Goal: Task Accomplishment & Management: Complete application form

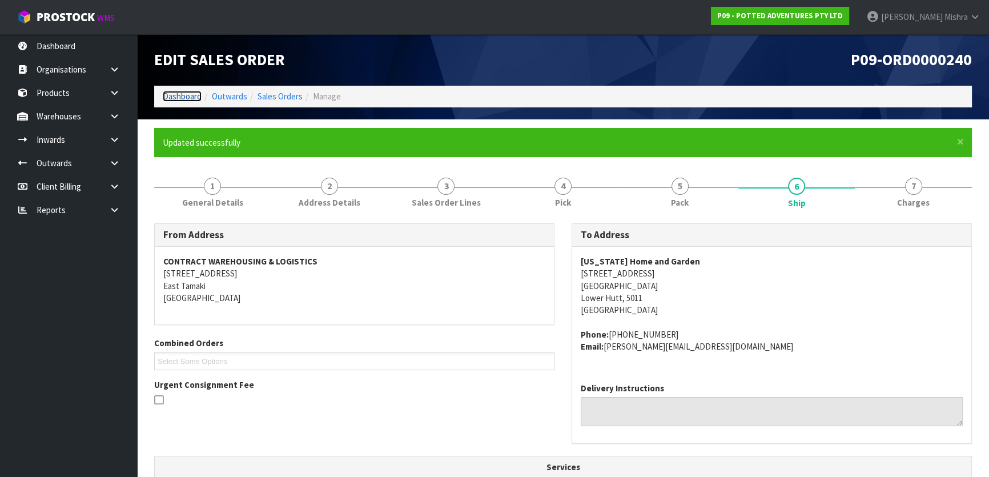
click at [193, 99] on link "Dashboard" at bounding box center [182, 96] width 39 height 11
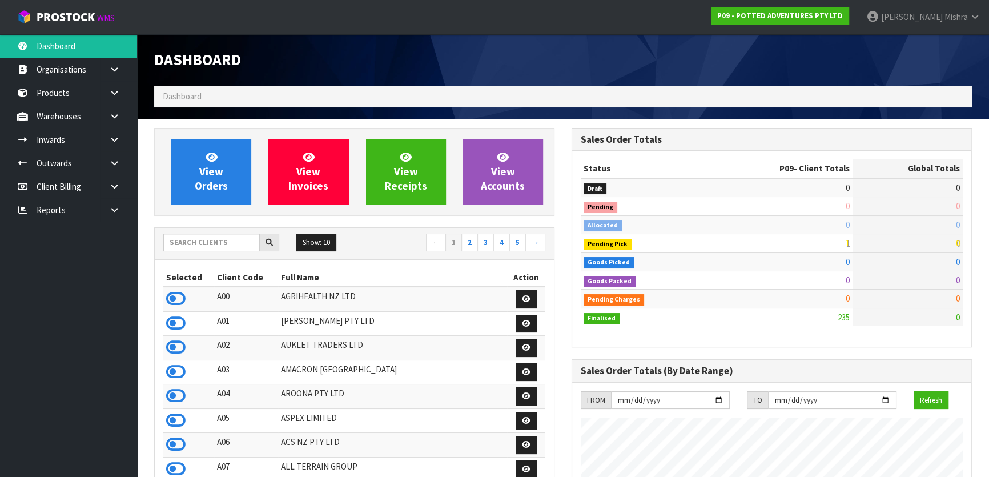
scroll to position [863, 417]
click at [171, 242] on input "text" at bounding box center [211, 243] width 97 height 18
type input "C09"
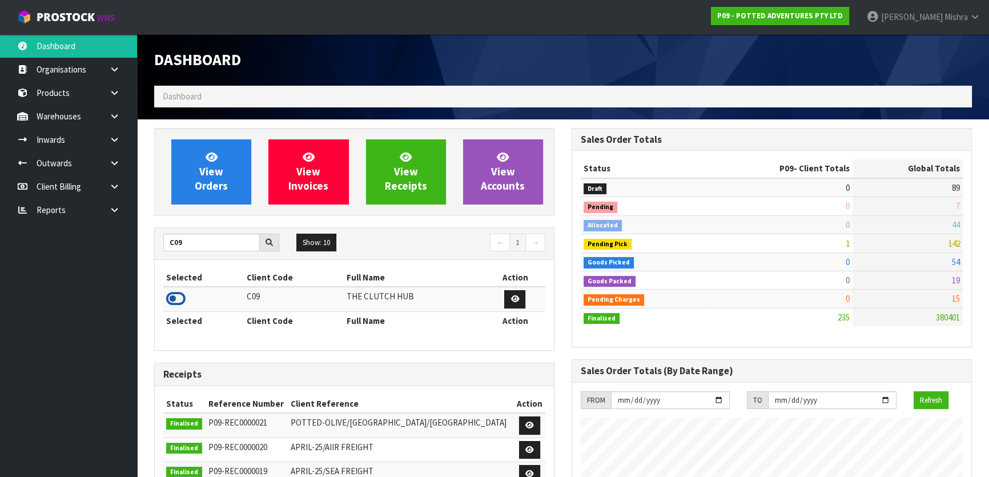
click at [171, 307] on icon at bounding box center [175, 298] width 19 height 17
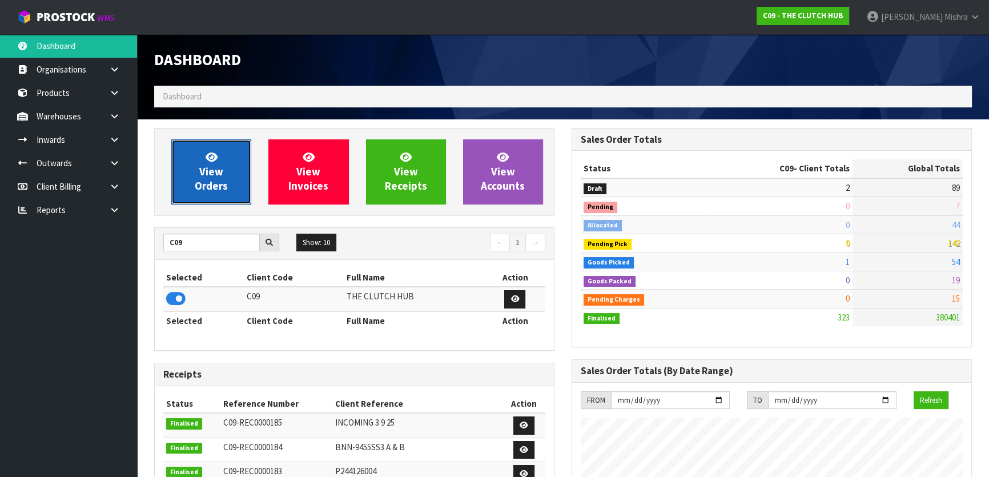
scroll to position [912, 417]
click at [207, 190] on span "View Orders" at bounding box center [211, 171] width 33 height 43
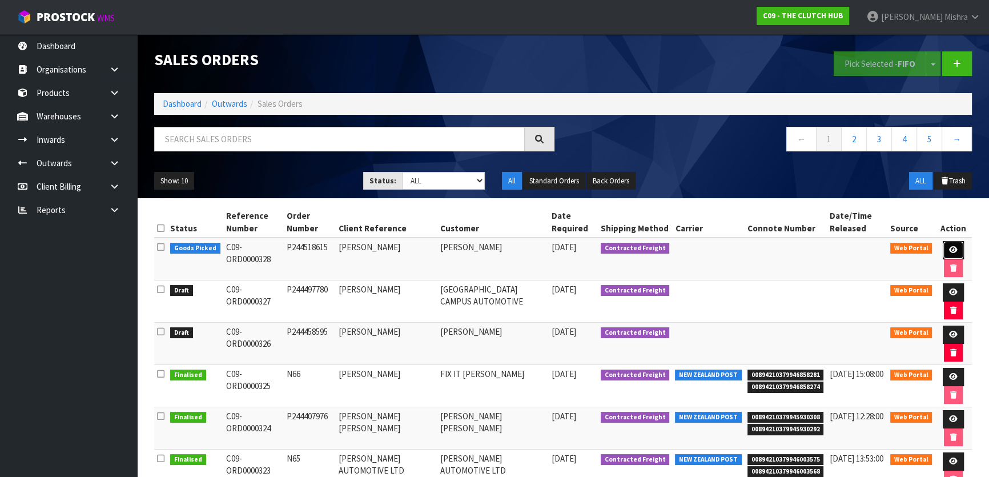
click at [951, 249] on icon at bounding box center [953, 249] width 9 height 7
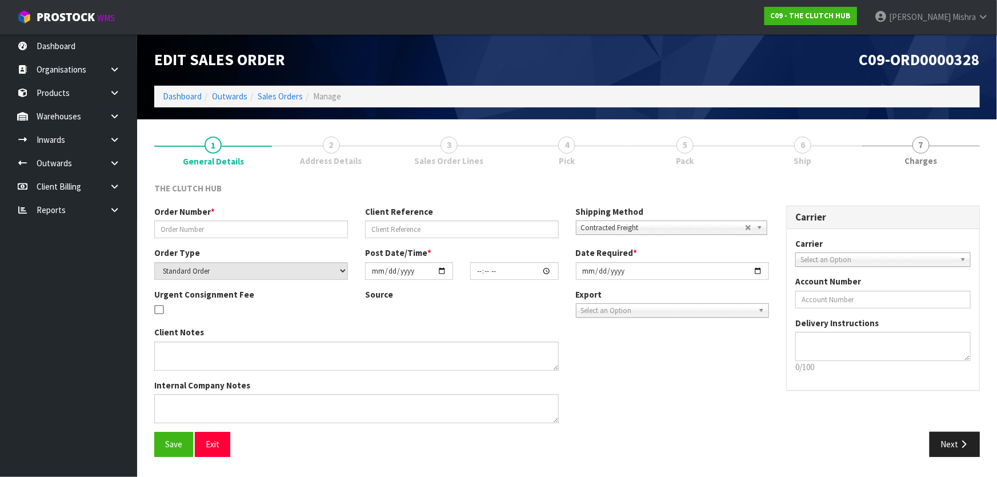
type input "P244518615"
type input "[PERSON_NAME]"
select select "number:0"
type input "[DATE]"
type input "13:31:00.000"
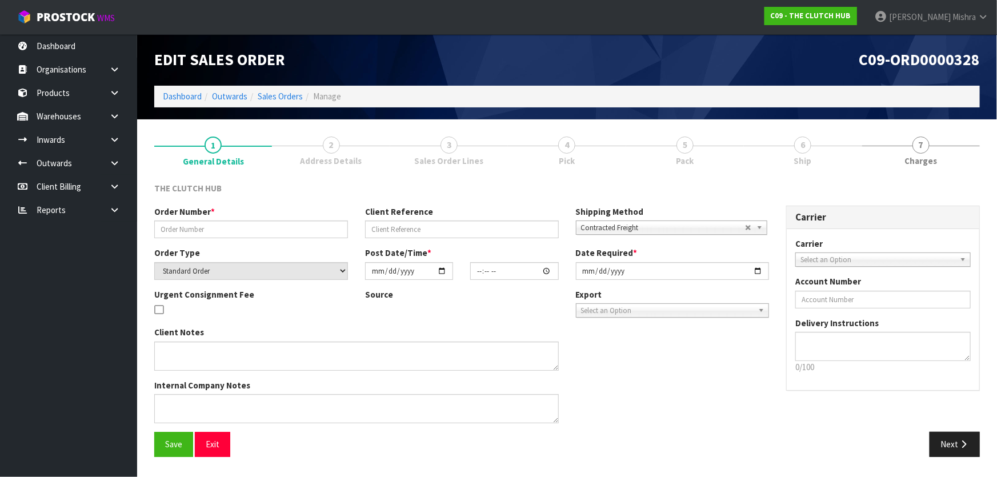
type input "[DATE]"
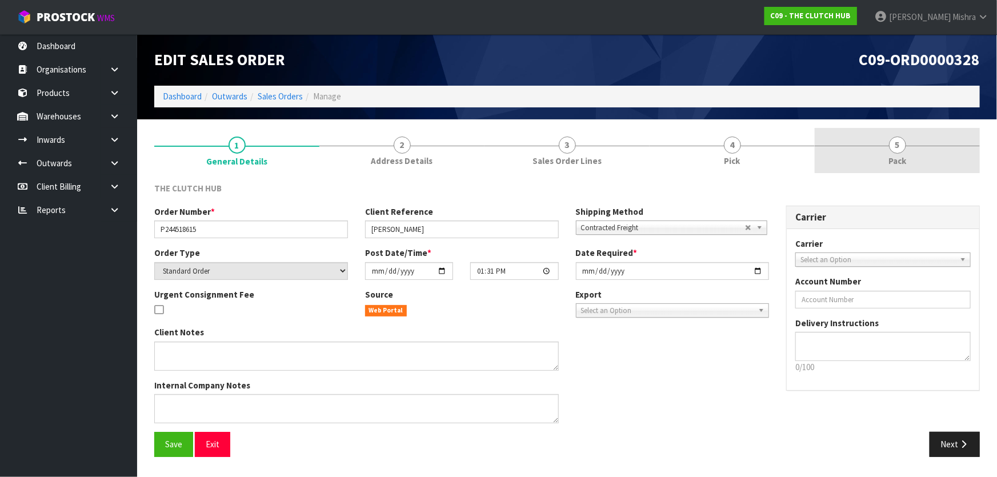
click at [904, 147] on span "5" at bounding box center [897, 144] width 17 height 17
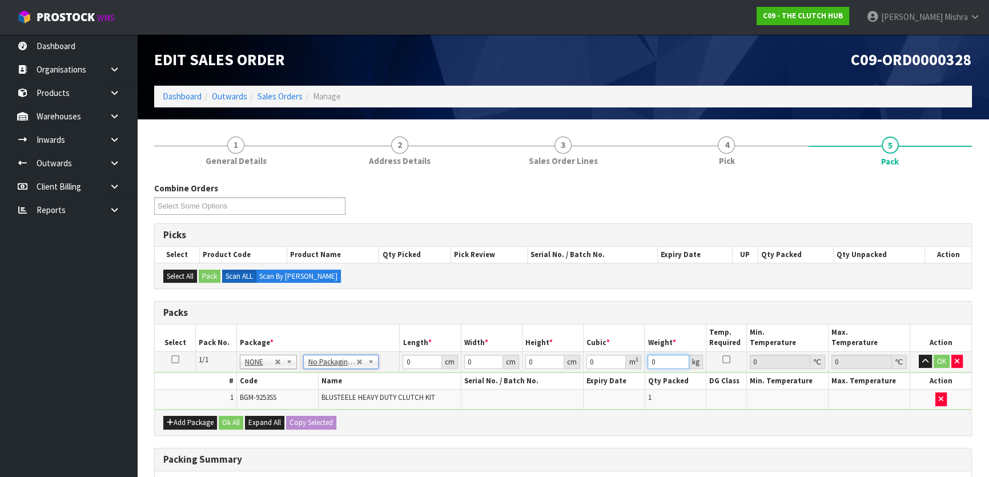
drag, startPoint x: 667, startPoint y: 360, endPoint x: 622, endPoint y: 361, distance: 44.5
click at [628, 361] on tr "1/1 NONE 007-001 007-002 007-004 007-009 007-013 007-014 007-015 007-017 007-01…" at bounding box center [563, 361] width 817 height 21
type input "9"
drag, startPoint x: 412, startPoint y: 360, endPoint x: 397, endPoint y: 360, distance: 14.3
click at [397, 360] on tr "1/1 NONE 007-001 007-002 007-004 007-009 007-013 007-014 007-015 007-017 007-01…" at bounding box center [563, 361] width 817 height 21
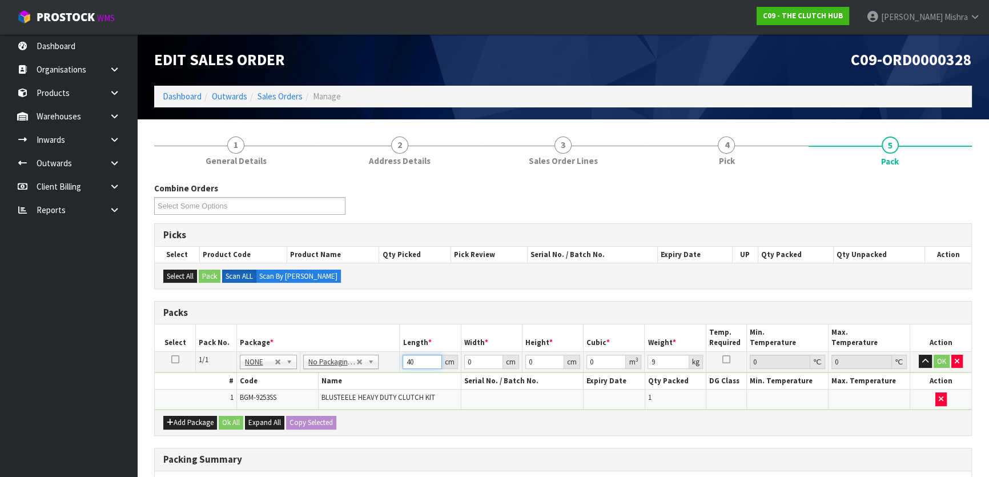
type input "40"
type input "39"
type input "1"
type input "0.00156"
type input "14"
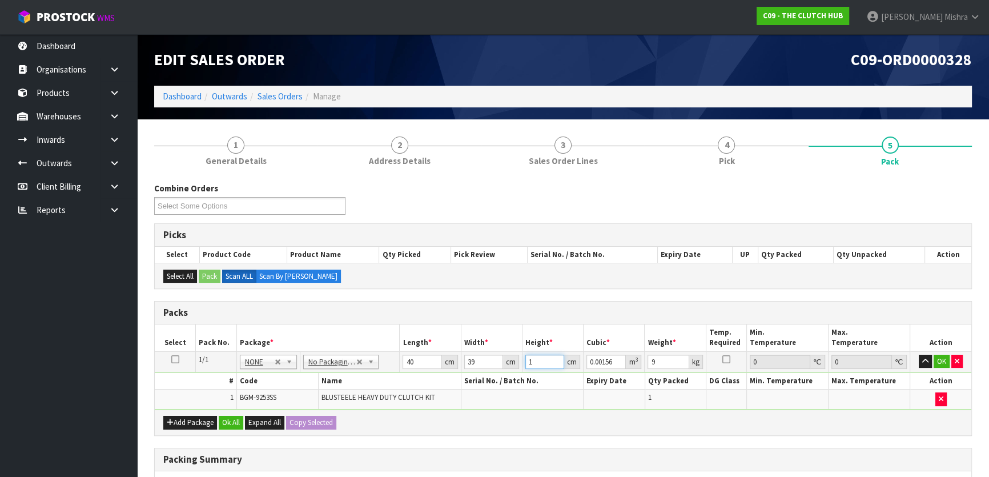
type input "0.02184"
type input "14"
click at [232, 419] on button "Ok All" at bounding box center [231, 423] width 25 height 14
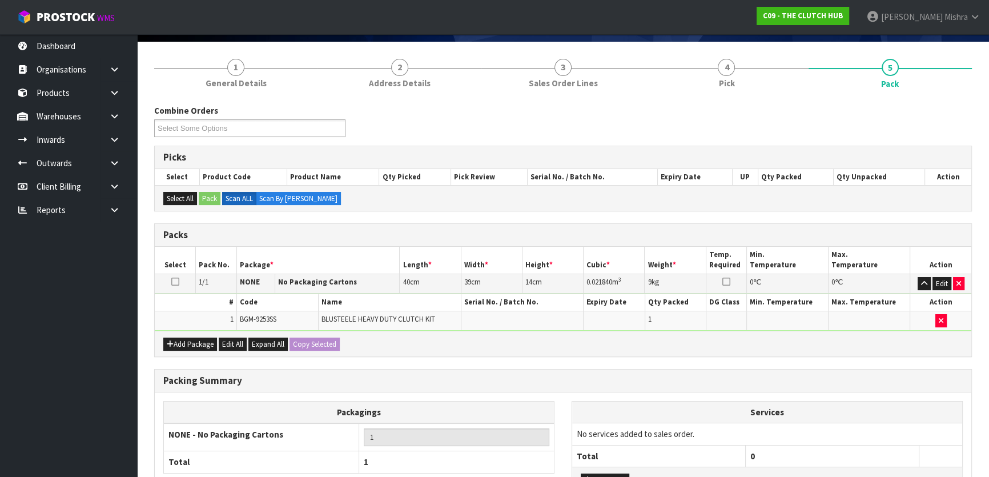
scroll to position [171, 0]
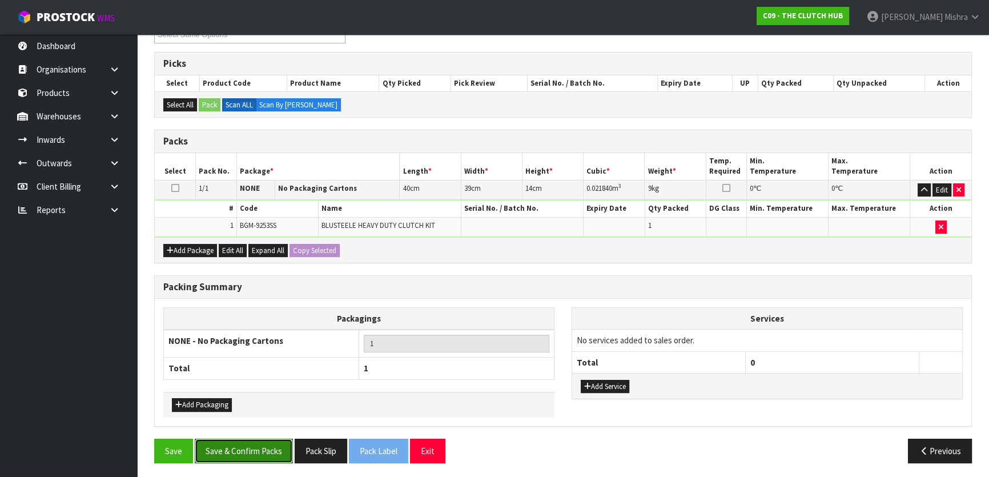
click at [219, 440] on button "Save & Confirm Packs" at bounding box center [244, 451] width 98 height 25
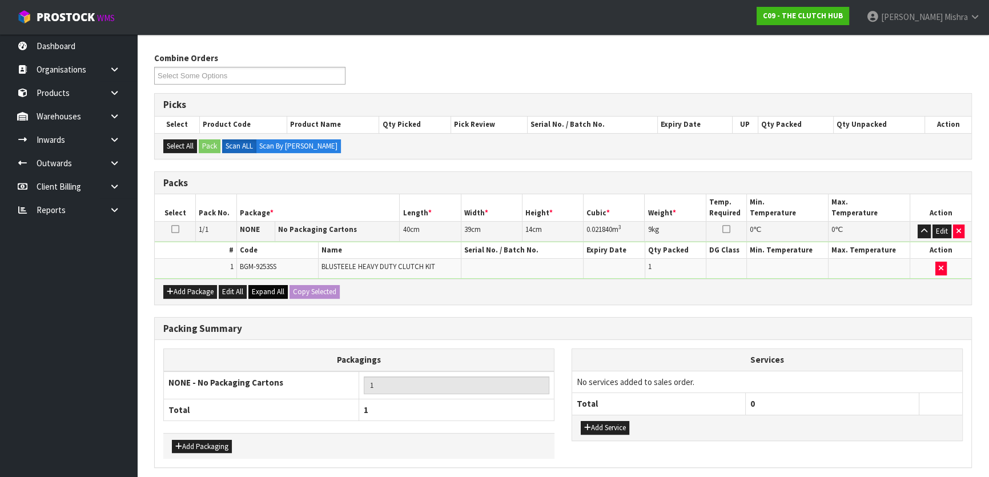
scroll to position [0, 0]
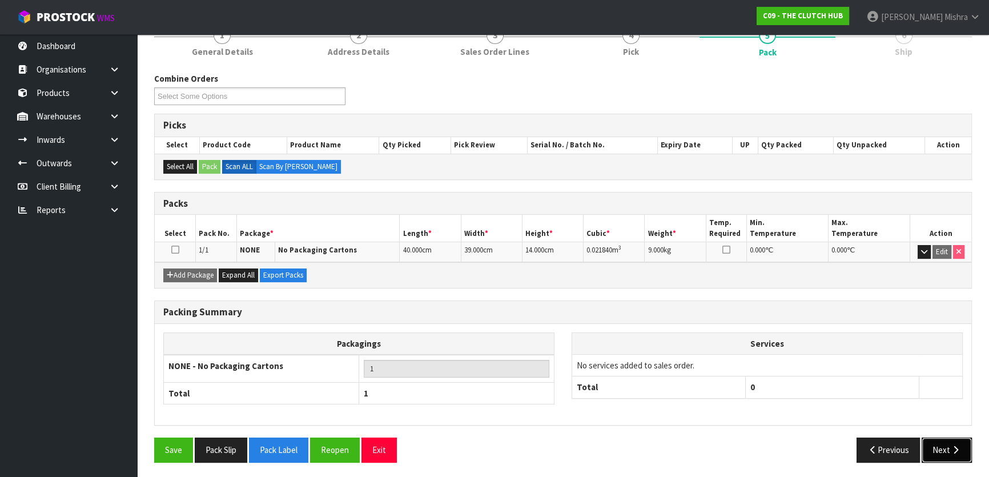
click at [955, 445] on icon "button" at bounding box center [955, 449] width 11 height 9
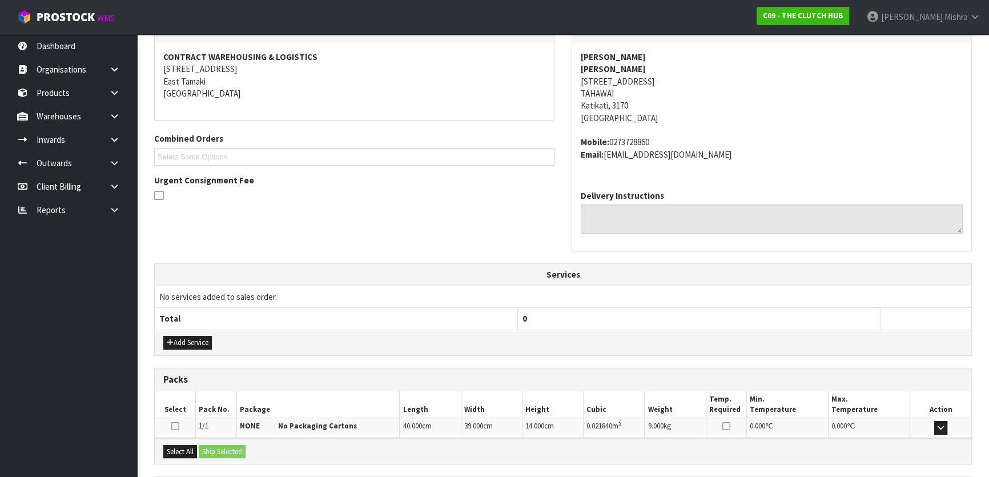
scroll to position [312, 0]
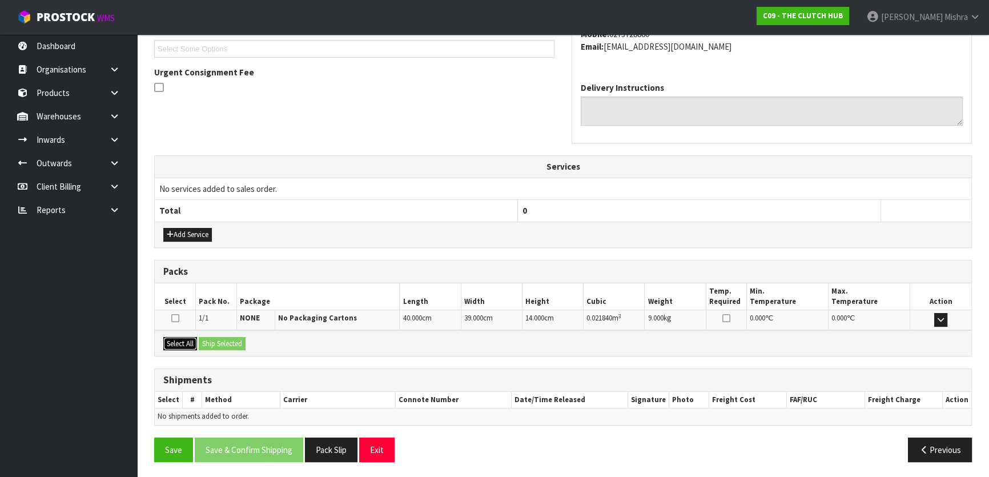
click at [185, 348] on button "Select All" at bounding box center [180, 344] width 34 height 14
click at [221, 339] on button "Ship Selected" at bounding box center [222, 344] width 47 height 14
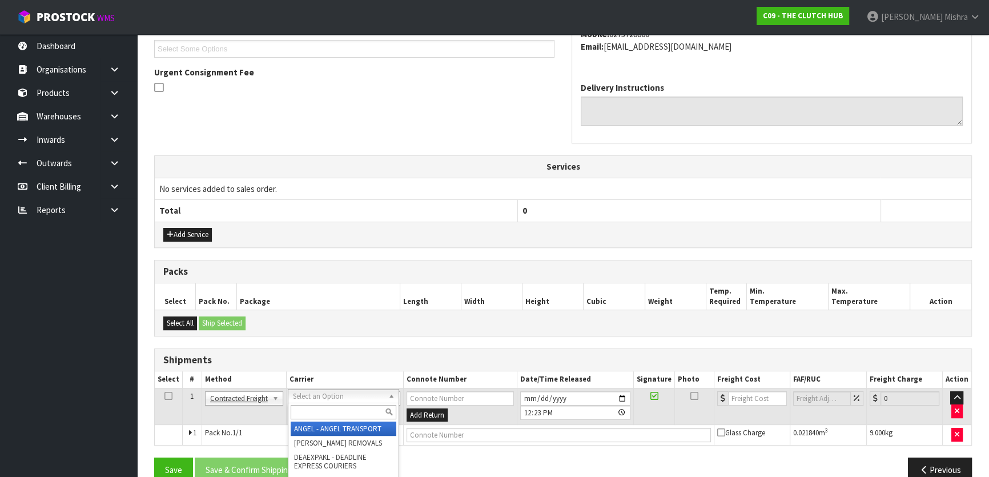
click at [310, 411] on input "text" at bounding box center [344, 412] width 106 height 14
type input "NZP"
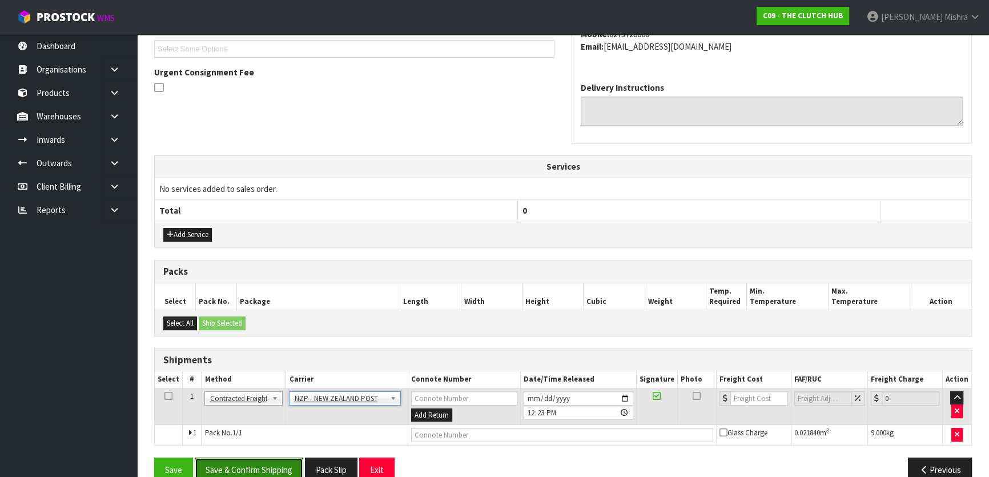
click at [225, 467] on button "Save & Confirm Shipping" at bounding box center [249, 469] width 109 height 25
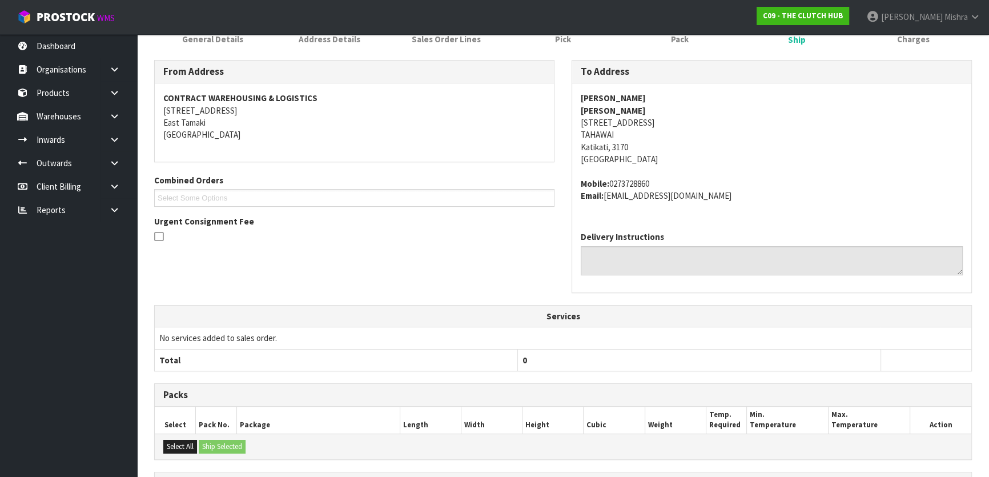
scroll to position [316, 0]
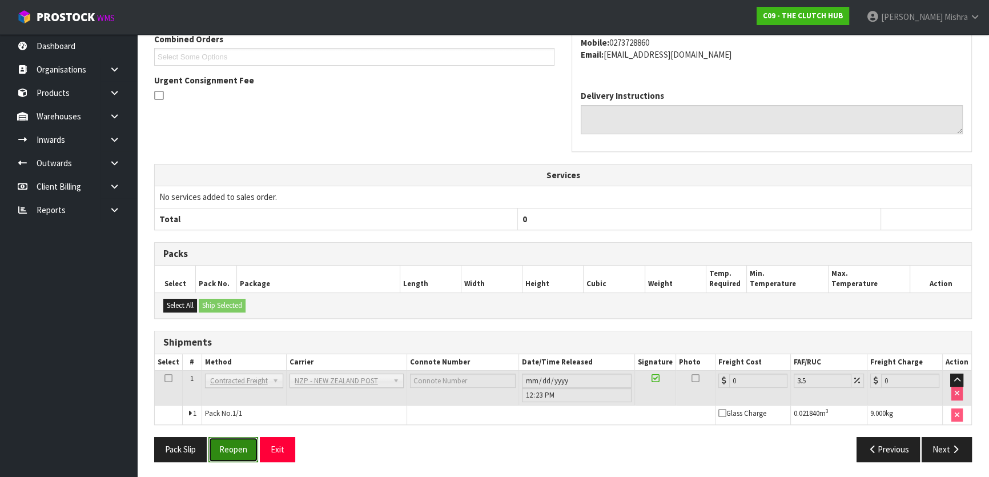
click at [232, 451] on button "Reopen" at bounding box center [233, 449] width 50 height 25
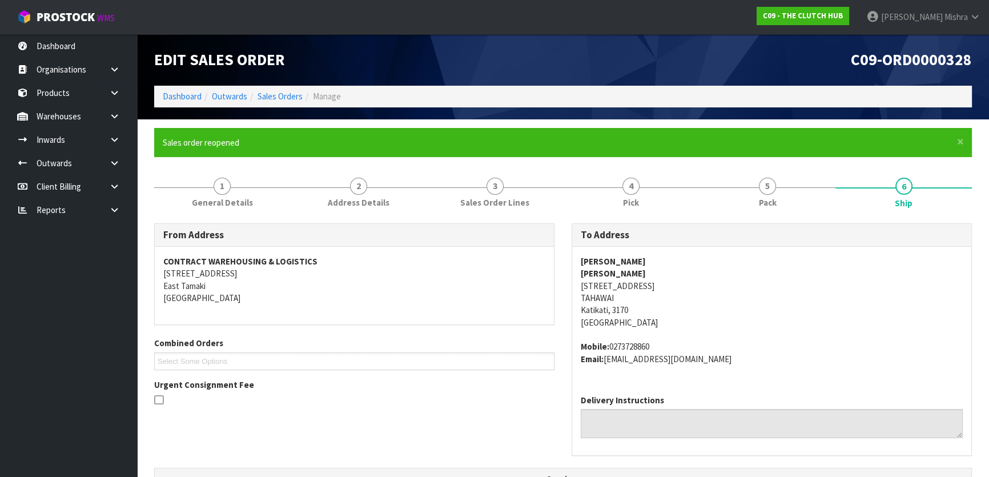
scroll to position [343, 0]
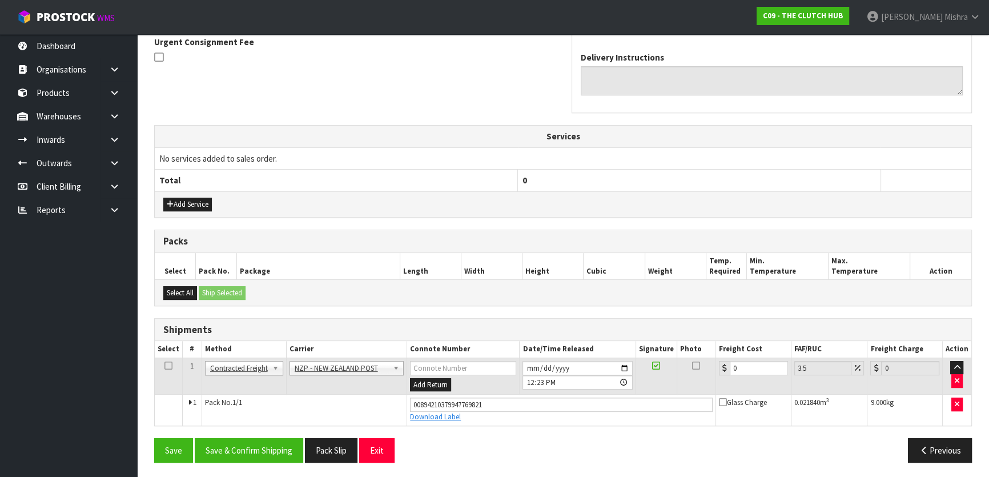
drag, startPoint x: 758, startPoint y: 357, endPoint x: 706, endPoint y: 368, distance: 53.1
click at [706, 368] on tr "1 Client Local Pickup Customer Local Pickup Company Freight Contracted Freight …" at bounding box center [563, 376] width 817 height 37
click at [755, 367] on input "0" at bounding box center [759, 368] width 58 height 14
drag, startPoint x: 755, startPoint y: 367, endPoint x: 714, endPoint y: 373, distance: 41.1
click at [714, 373] on tr "1 Client Local Pickup Customer Local Pickup Company Freight Contracted Freight …" at bounding box center [563, 376] width 817 height 37
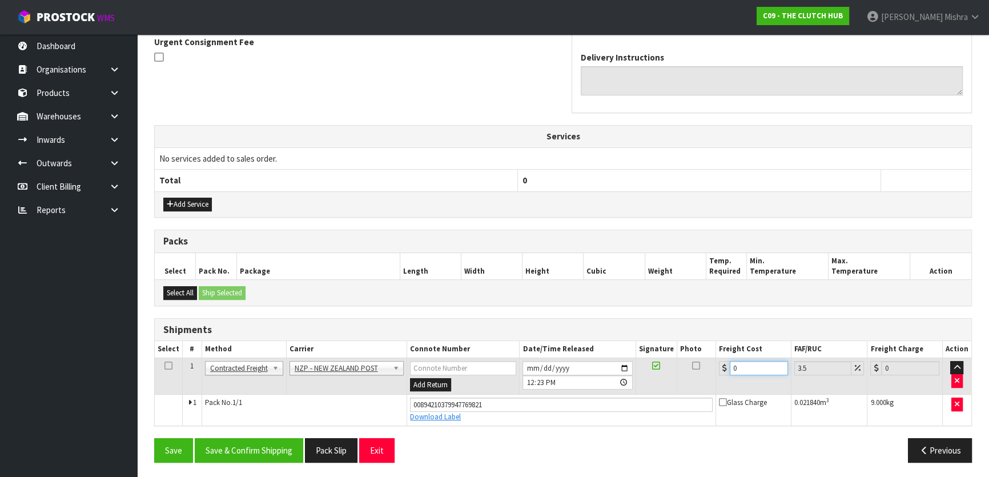
type input "1"
type input "1.03"
type input "11"
type input "11.38"
type input "119"
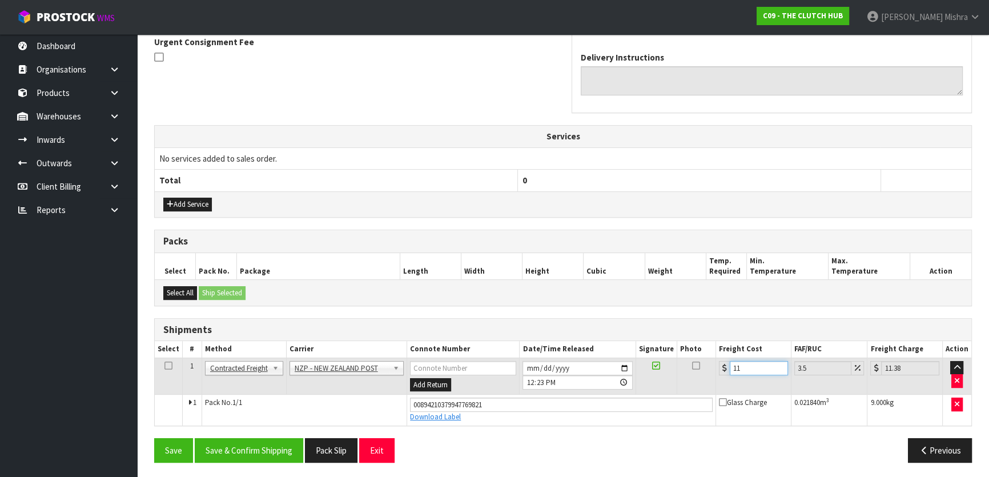
type input "123.16"
type input "1190"
type input "1231.65"
type input "11090"
type input "11478.15"
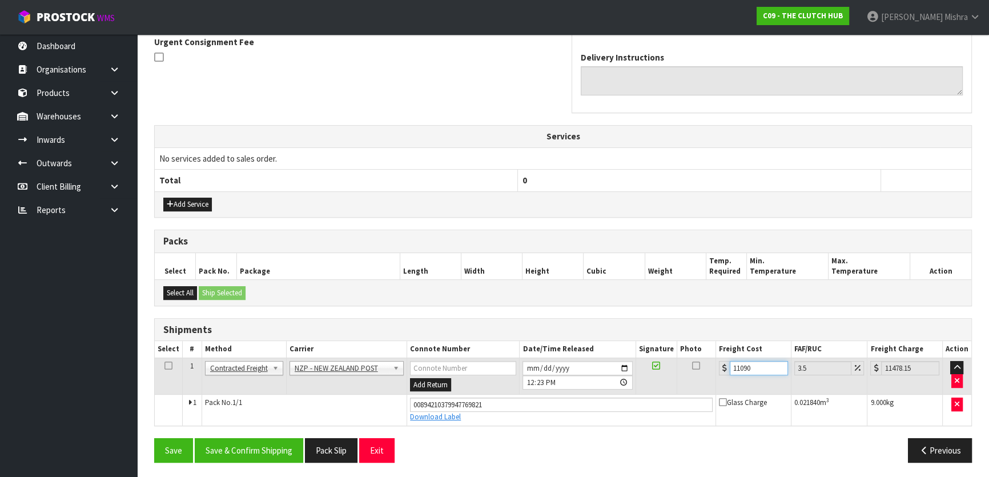
type input "110.90"
type input "114.78"
type input "11090"
type input "11478.15"
type input "1190"
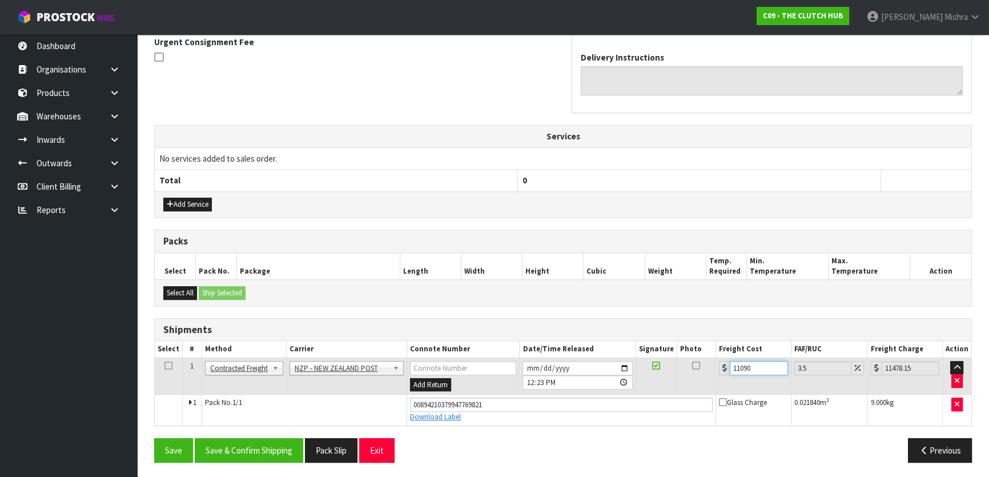
type input "1231.65"
type input "11.90"
type input "12.32"
type input "11.90"
click at [264, 442] on button "Save & Confirm Shipping" at bounding box center [249, 450] width 109 height 25
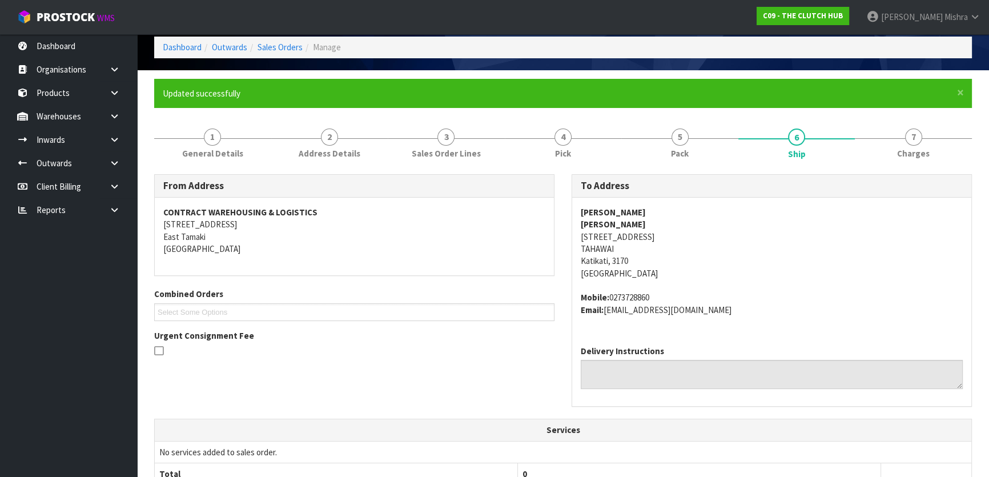
scroll to position [0, 0]
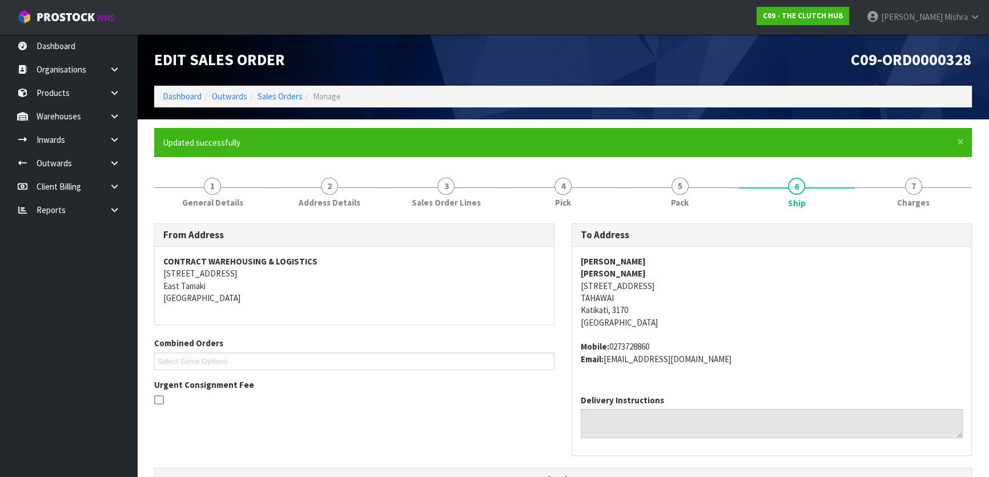
click at [156, 94] on ol "Dashboard Outwards Sales Orders Manage" at bounding box center [563, 96] width 818 height 21
click at [180, 98] on link "Dashboard" at bounding box center [182, 96] width 39 height 11
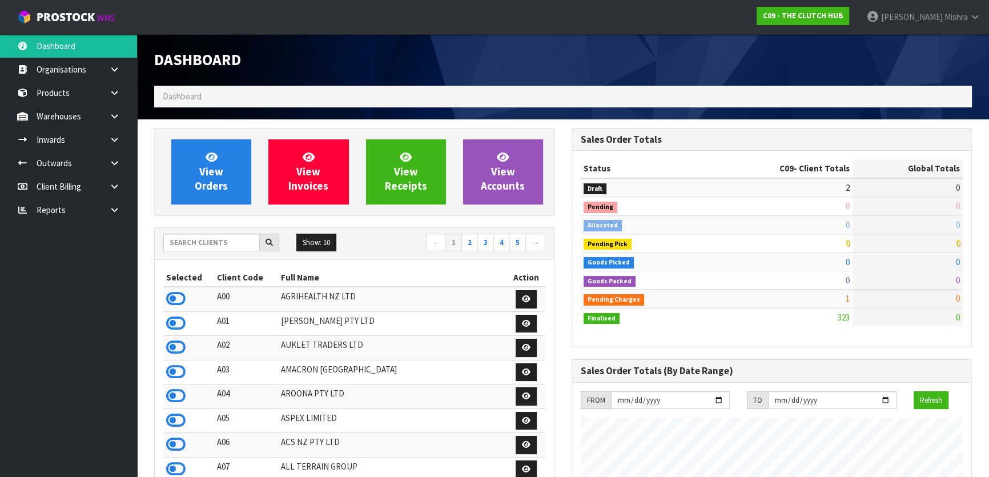
scroll to position [912, 417]
click at [195, 244] on input "text" at bounding box center [211, 243] width 97 height 18
type input "V04"
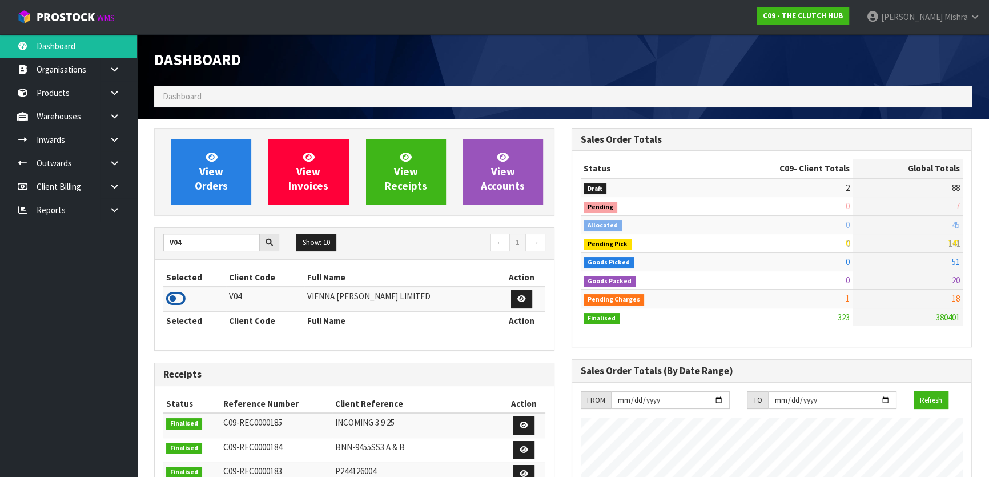
click at [177, 303] on icon at bounding box center [175, 298] width 19 height 17
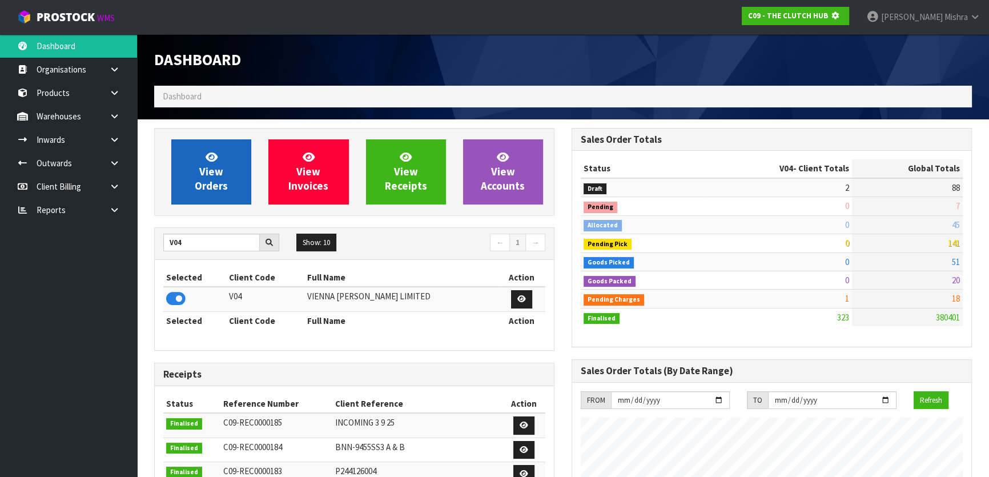
scroll to position [711, 417]
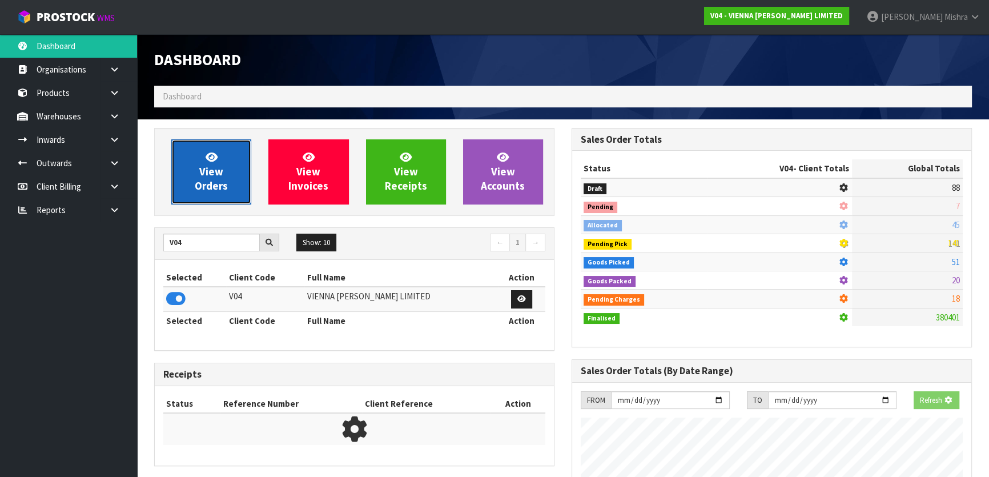
click at [216, 171] on span "View Orders" at bounding box center [211, 171] width 33 height 43
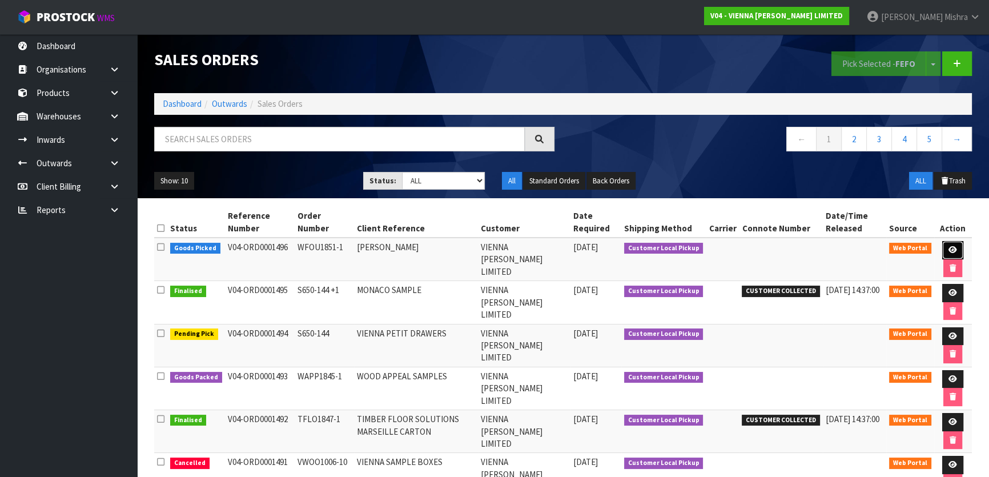
click at [956, 248] on link at bounding box center [952, 250] width 21 height 18
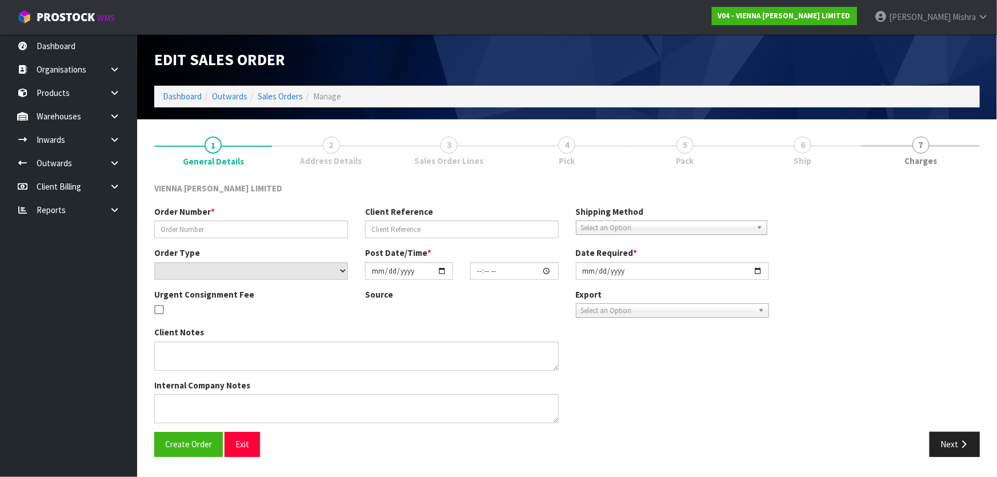
type input "WFOU1851-1"
type input "[PERSON_NAME]"
select select "number:0"
type input "[DATE]"
type input "14:43:00.000"
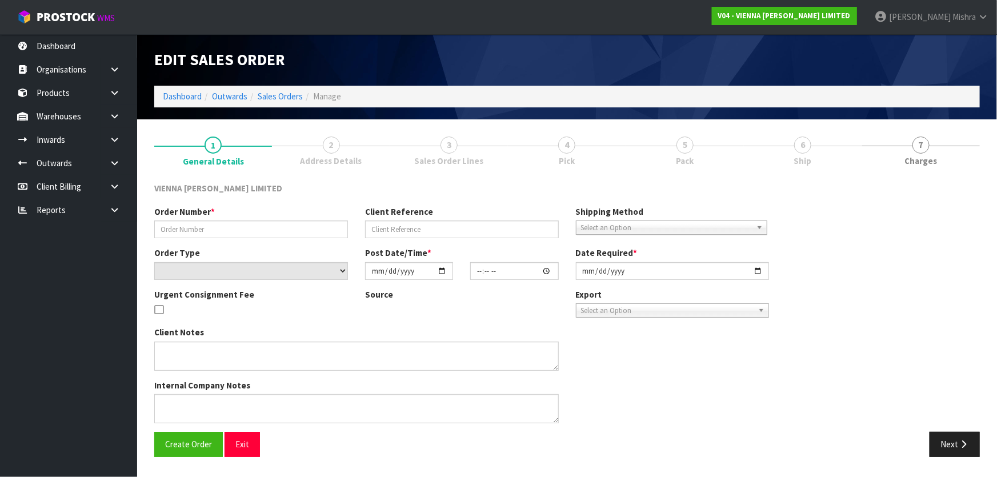
type input "[DATE]"
type textarea "[PERSON_NAME]"
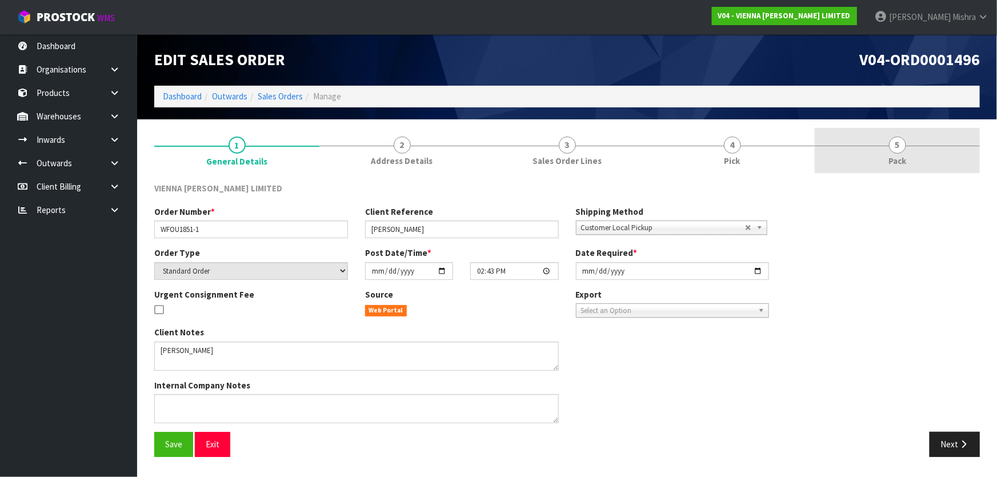
click at [882, 146] on link "5 Pack" at bounding box center [896, 150] width 165 height 45
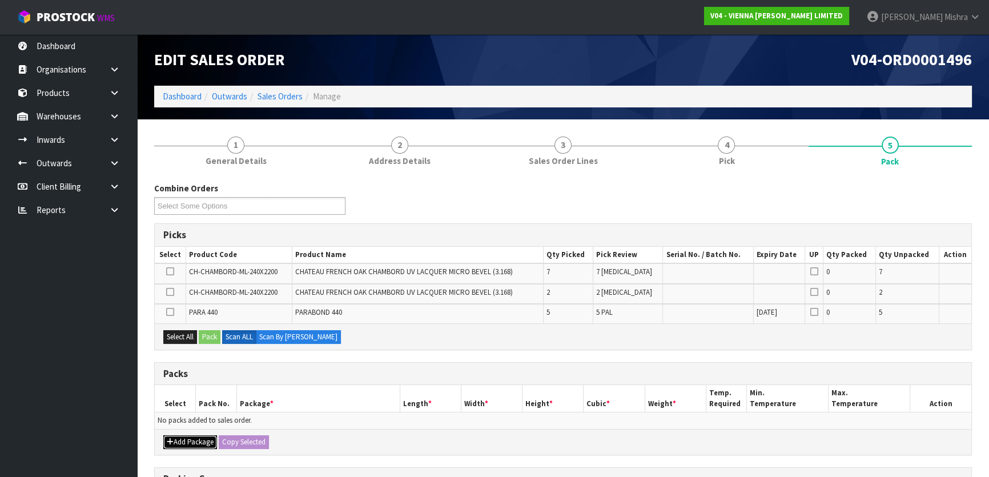
click at [180, 439] on button "Add Package" at bounding box center [190, 442] width 54 height 14
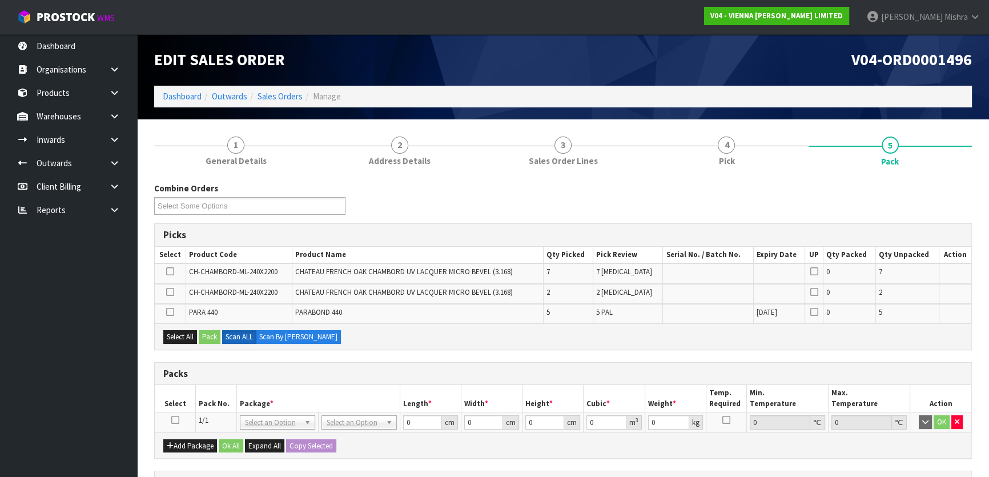
click at [177, 420] on icon at bounding box center [175, 420] width 8 height 1
click at [190, 337] on button "Select All" at bounding box center [180, 337] width 34 height 14
click at [211, 334] on button "Pack" at bounding box center [210, 337] width 22 height 14
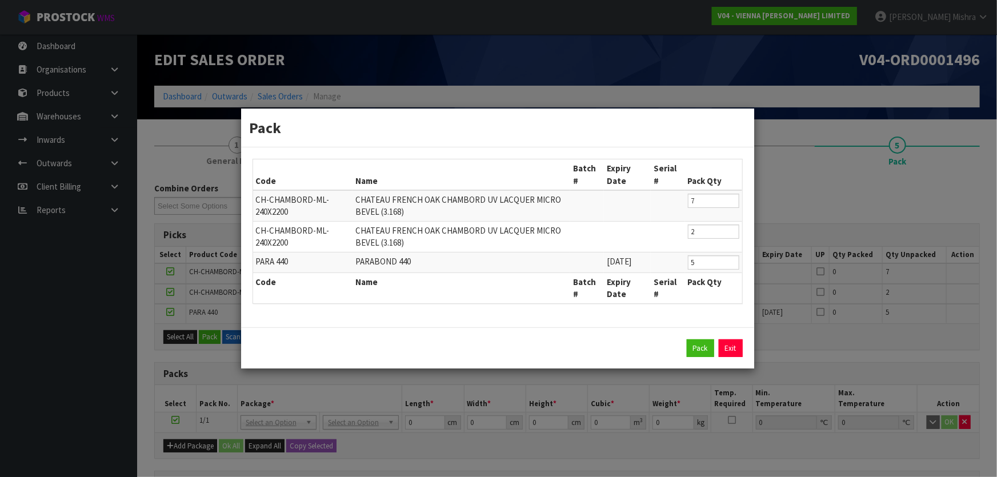
click at [682, 346] on div "Pack Exit" at bounding box center [497, 348] width 490 height 18
click at [694, 349] on button "Pack" at bounding box center [699, 348] width 27 height 18
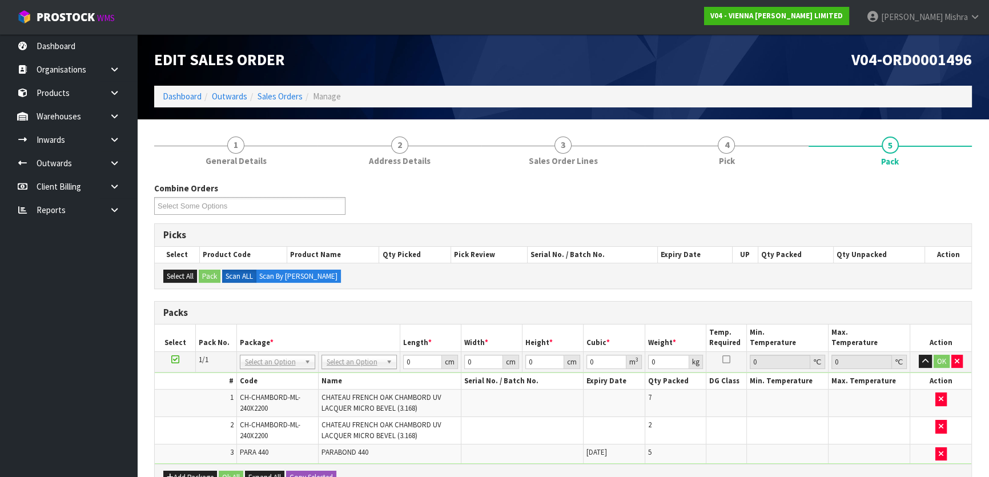
drag, startPoint x: 348, startPoint y: 356, endPoint x: 347, endPoint y: 363, distance: 7.6
click at [348, 371] on input "text" at bounding box center [359, 376] width 70 height 14
type input "RET"
drag, startPoint x: 351, startPoint y: 389, endPoint x: 358, endPoint y: 390, distance: 6.9
type input "376"
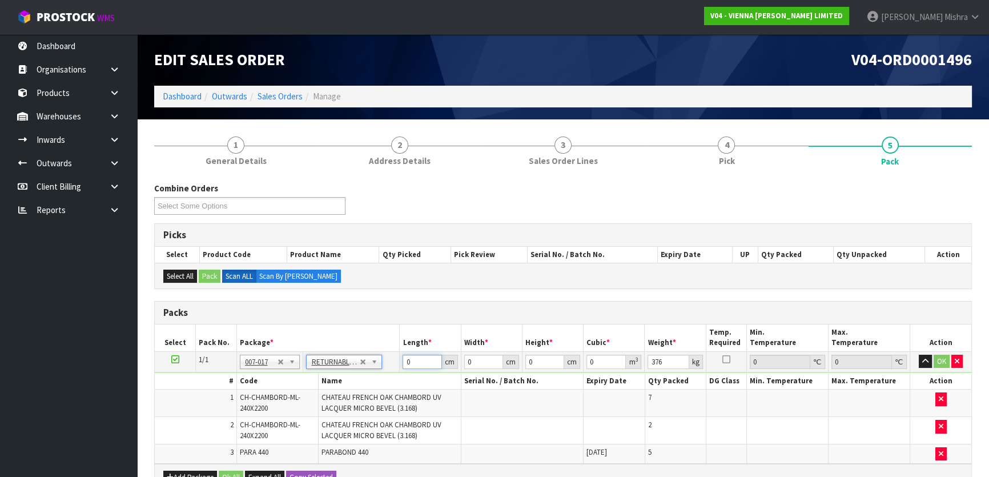
drag, startPoint x: 424, startPoint y: 360, endPoint x: 353, endPoint y: 358, distance: 70.9
click at [356, 358] on tr "1/1 NONE 007-001 007-002 007-004 007-009 007-013 007-014 007-015 007-017 007-01…" at bounding box center [563, 361] width 817 height 21
type input "223"
type input "100"
type input "5"
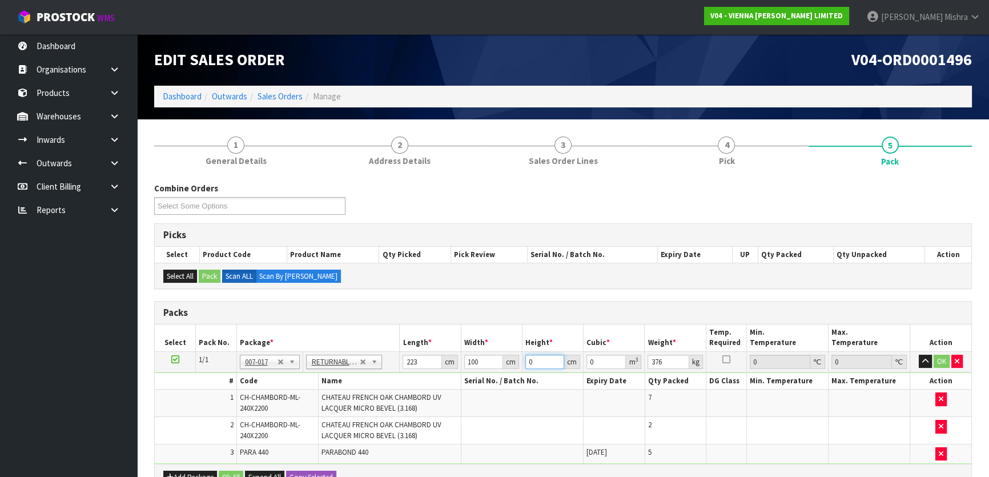
type input "0.1115"
type input "57"
type input "1.2711"
type input "57"
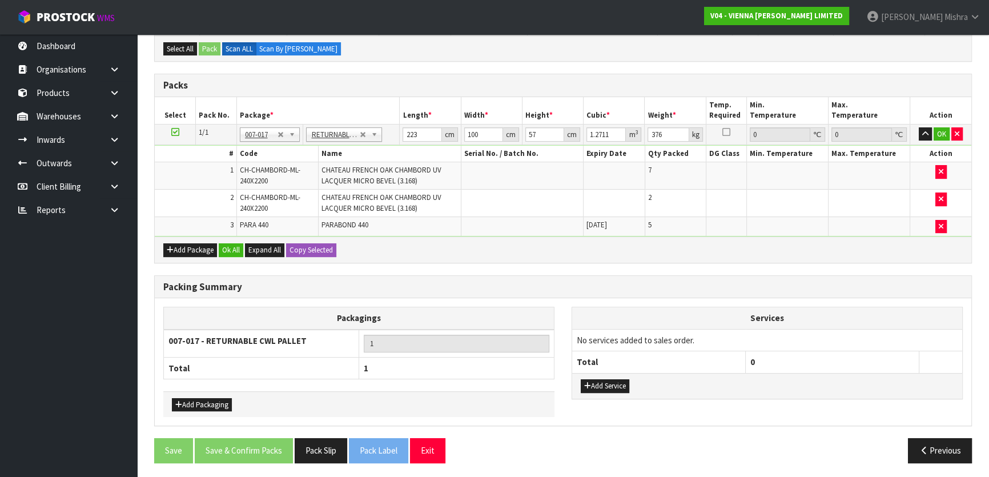
drag, startPoint x: 234, startPoint y: 259, endPoint x: 232, endPoint y: 251, distance: 8.2
click at [234, 258] on div "Add Package Ok All Expand All Copy Selected" at bounding box center [563, 249] width 817 height 26
click at [232, 251] on button "Ok All" at bounding box center [231, 250] width 25 height 14
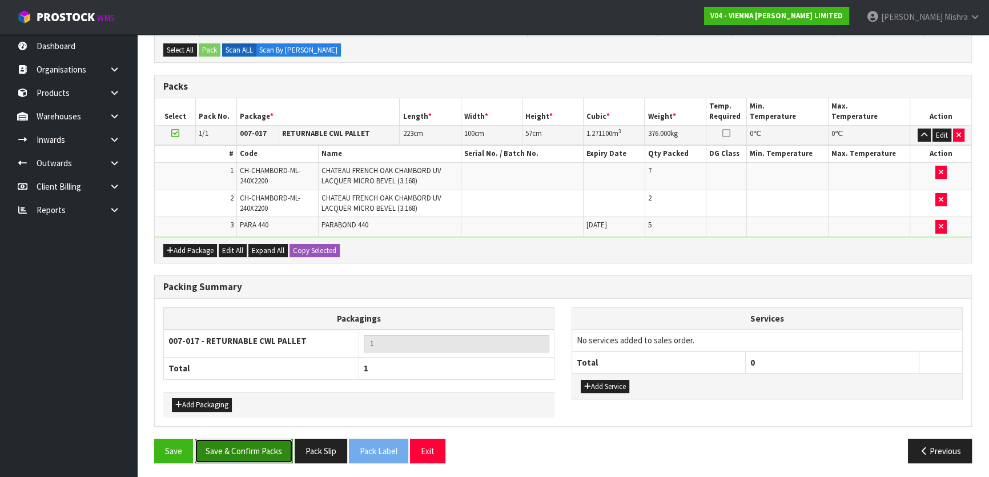
click at [251, 450] on button "Save & Confirm Packs" at bounding box center [244, 451] width 98 height 25
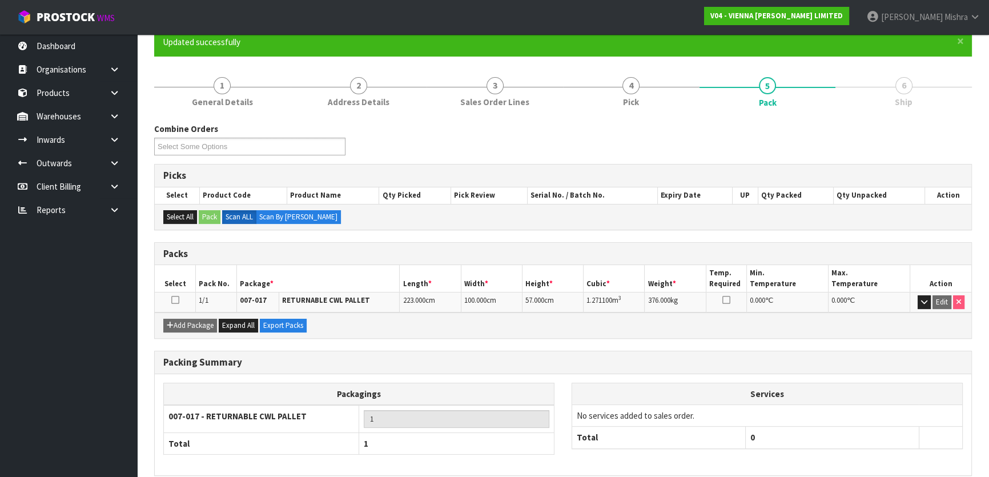
scroll to position [151, 0]
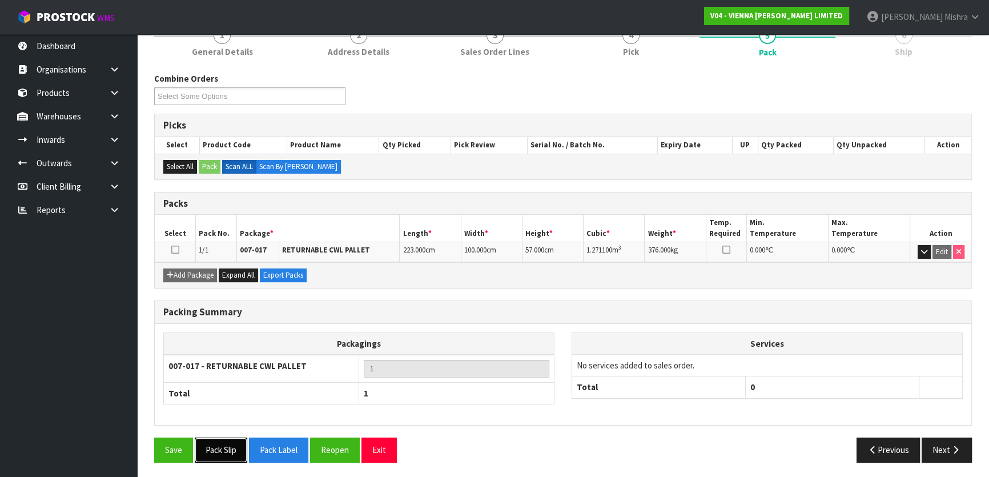
click at [239, 448] on button "Pack Slip" at bounding box center [221, 449] width 53 height 25
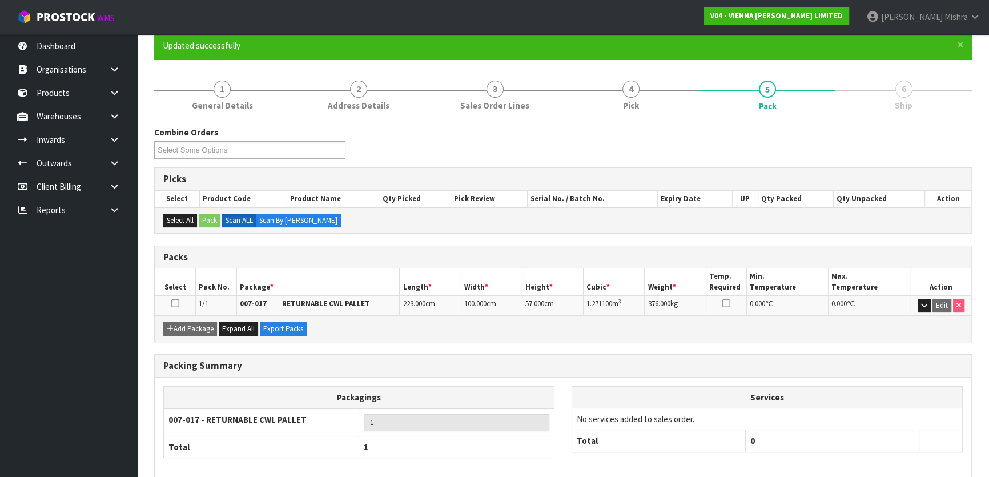
scroll to position [0, 0]
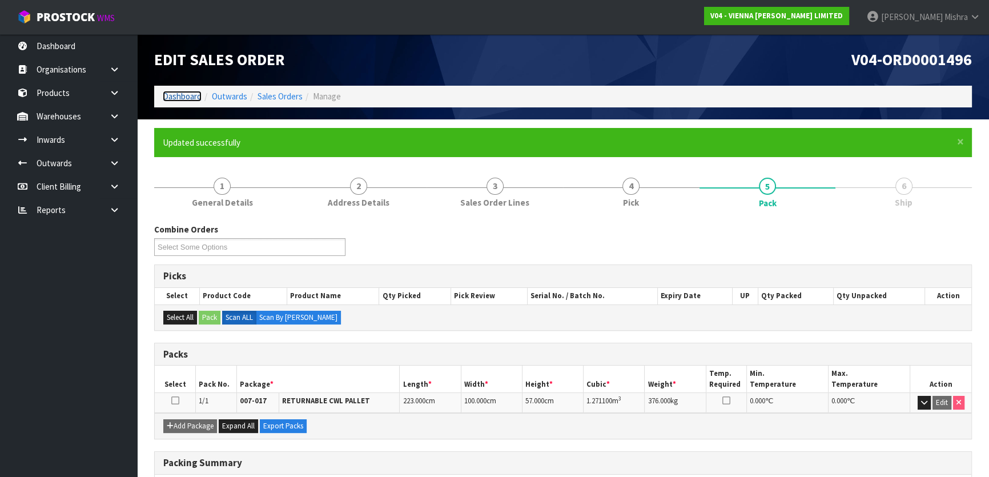
click at [171, 93] on link "Dashboard" at bounding box center [182, 96] width 39 height 11
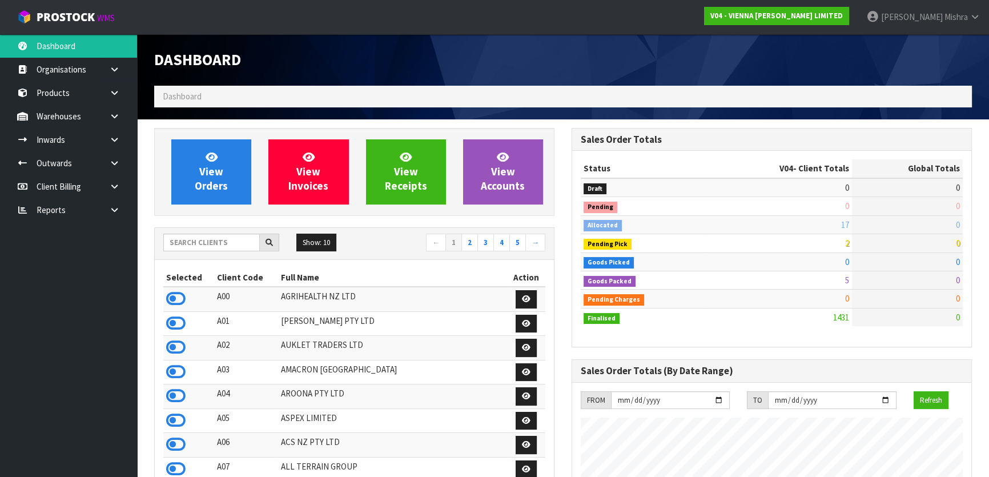
scroll to position [937, 417]
click at [206, 250] on input "text" at bounding box center [211, 243] width 97 height 18
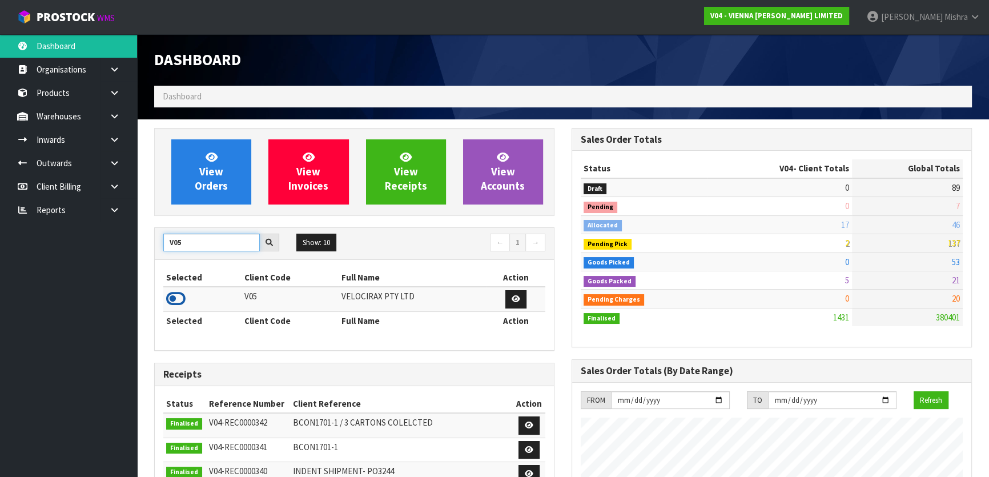
type input "V05"
drag, startPoint x: 171, startPoint y: 303, endPoint x: 186, endPoint y: 244, distance: 60.5
click at [171, 303] on icon at bounding box center [175, 298] width 19 height 17
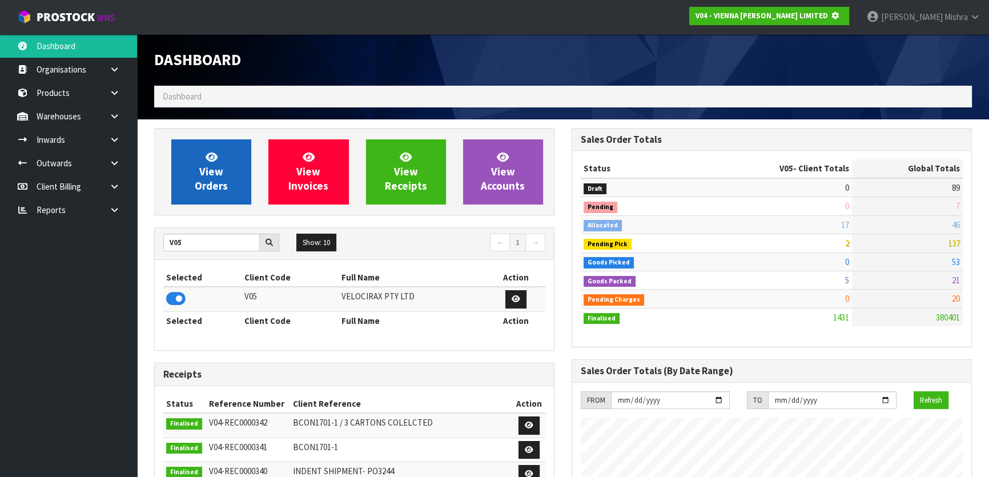
scroll to position [711, 417]
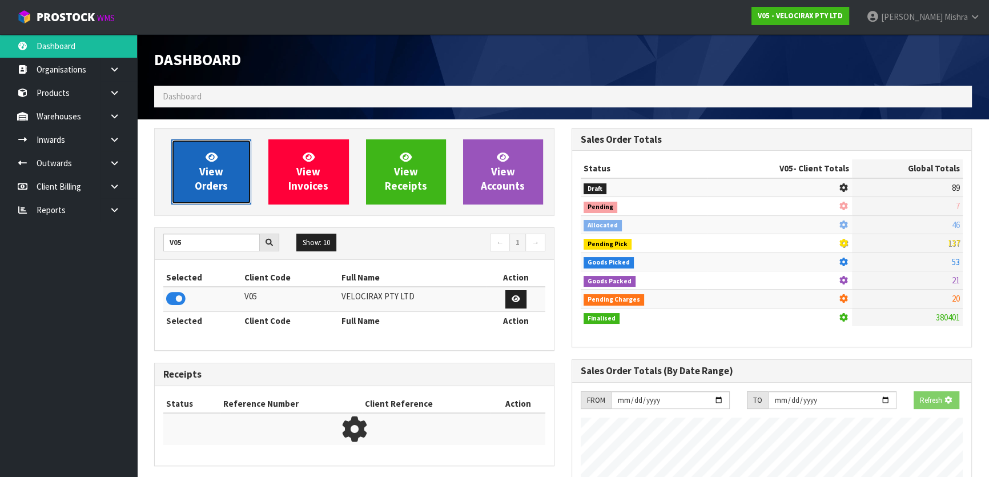
click at [193, 187] on link "View Orders" at bounding box center [211, 171] width 80 height 65
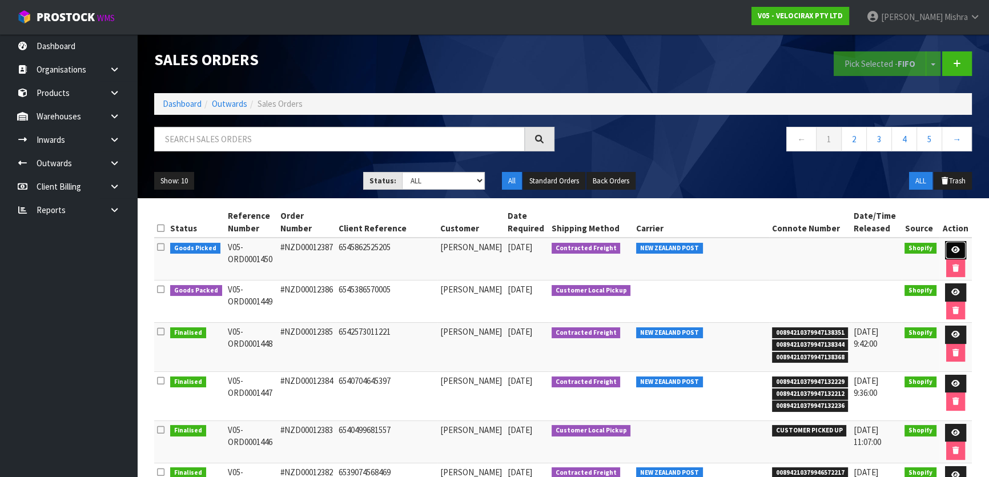
click at [951, 252] on icon at bounding box center [955, 249] width 9 height 7
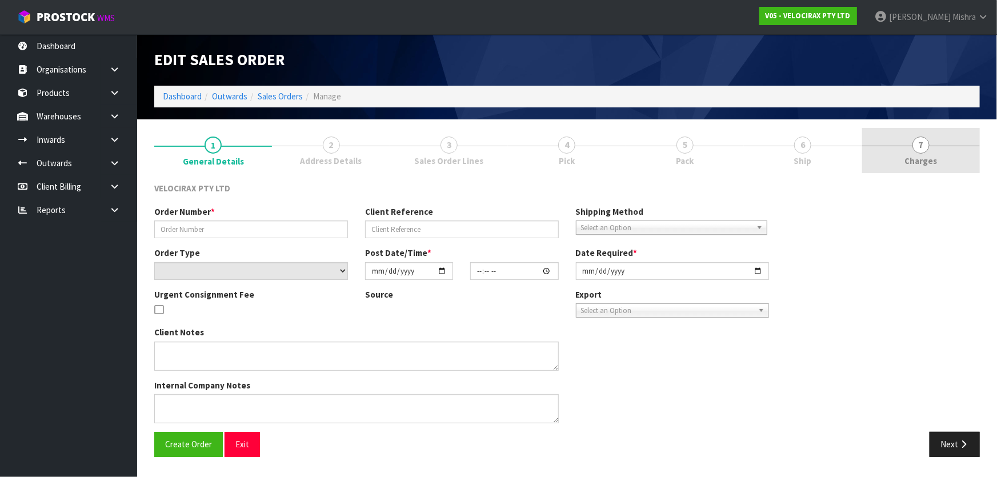
type input "#NZD00012387"
type input "6545862525205"
select select "number:0"
type input "[DATE]"
type input "22:00:10.000"
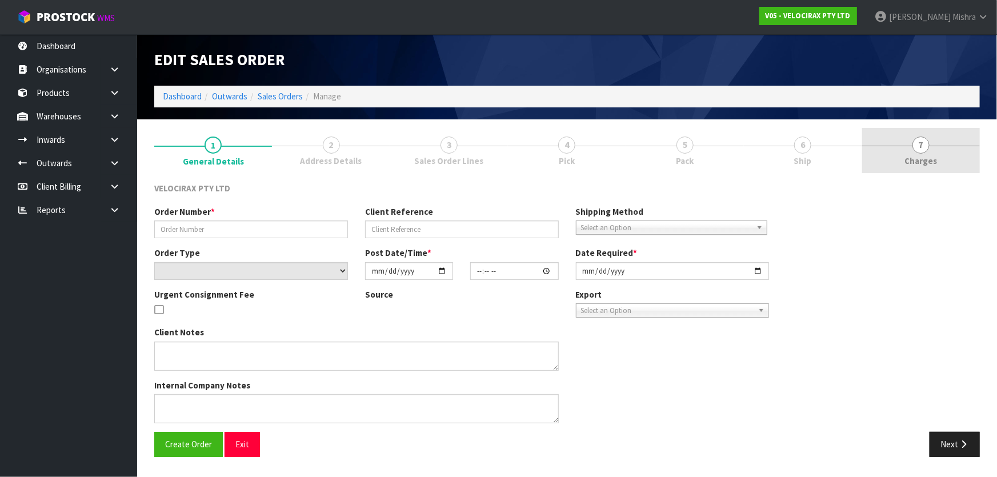
type input "[DATE]"
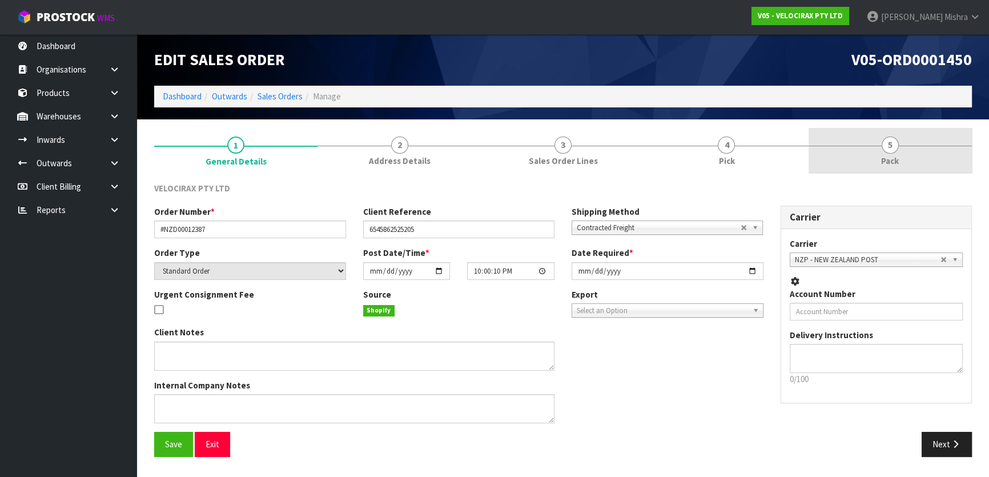
drag, startPoint x: 908, startPoint y: 158, endPoint x: 902, endPoint y: 164, distance: 9.3
click at [908, 158] on link "5 Pack" at bounding box center [890, 150] width 163 height 45
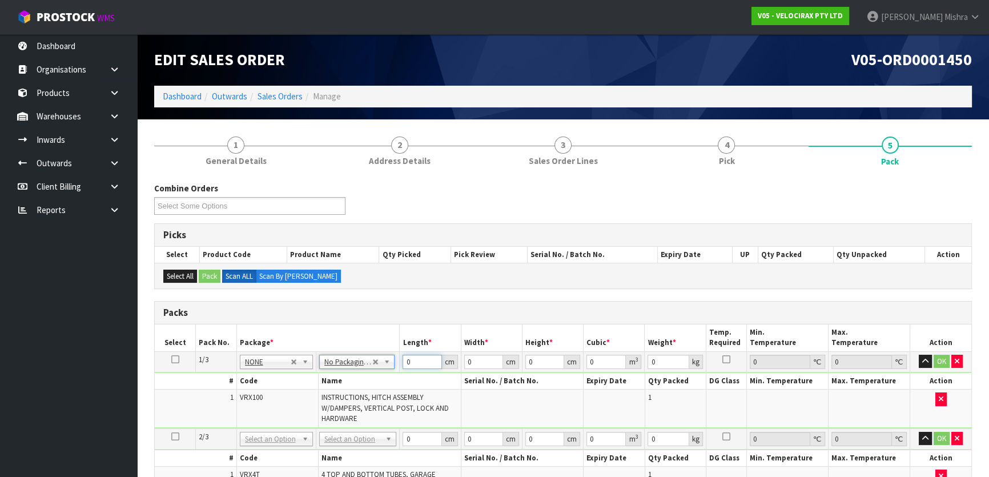
drag, startPoint x: 411, startPoint y: 361, endPoint x: 393, endPoint y: 375, distance: 22.5
click at [393, 375] on tbody "1/3 NONE 007-001 007-002 007-004 007-009 007-013 007-014 007-015 007-017 007-01…" at bounding box center [563, 389] width 817 height 77
click at [171, 359] on icon at bounding box center [175, 359] width 8 height 1
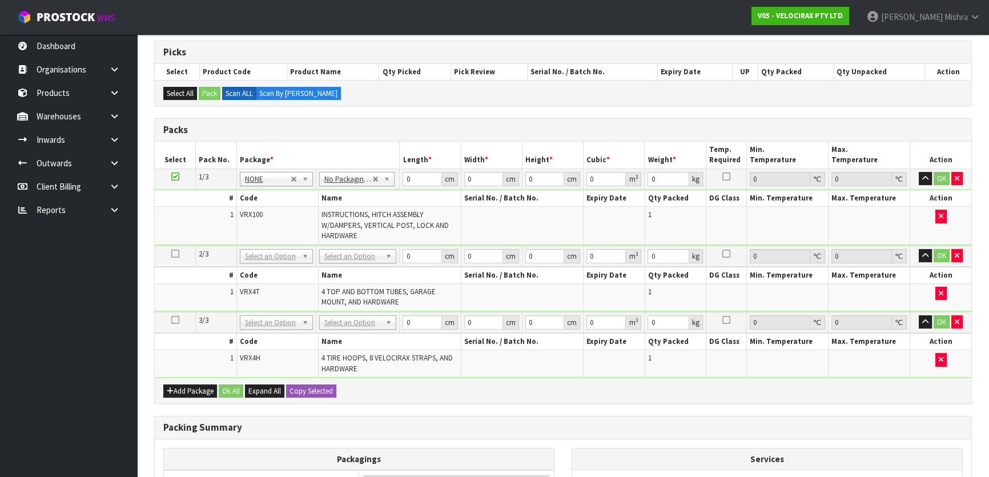
scroll to position [311, 0]
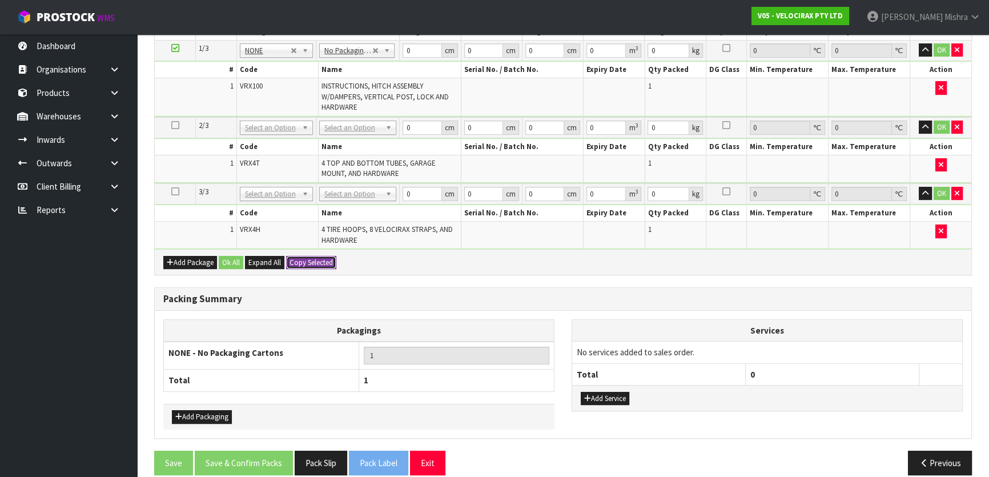
click at [315, 256] on button "Copy Selected" at bounding box center [311, 263] width 50 height 14
click at [315, 256] on button "Confirm Copy Selected" at bounding box center [323, 263] width 75 height 14
type input "3"
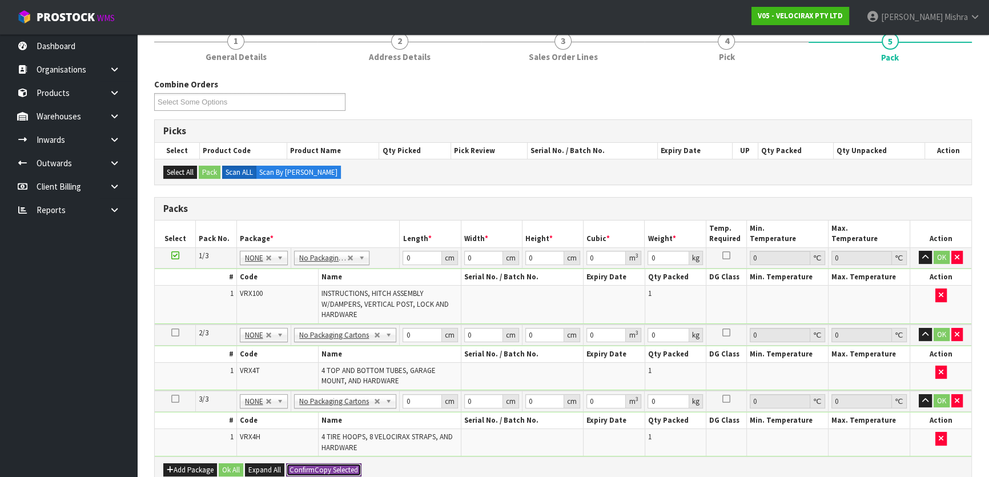
scroll to position [103, 0]
drag, startPoint x: 421, startPoint y: 260, endPoint x: 382, endPoint y: 267, distance: 40.0
click at [382, 267] on tbody "1/3 NONE 007-001 007-002 007-004 007-009 007-013 007-014 007-015 007-017 007-01…" at bounding box center [563, 286] width 817 height 77
type input "149"
type input "31"
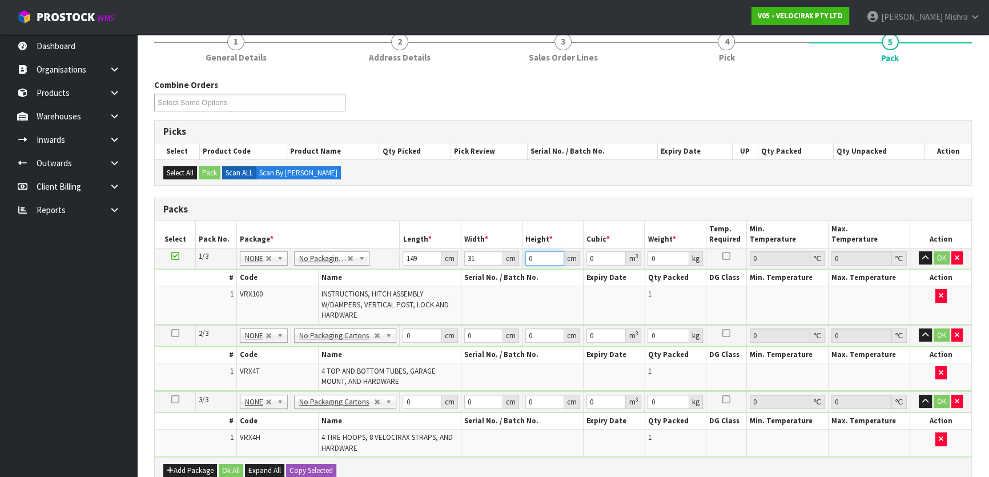
type input "1"
type input "0.004619"
type input "17"
type input "0.078523"
type input "17"
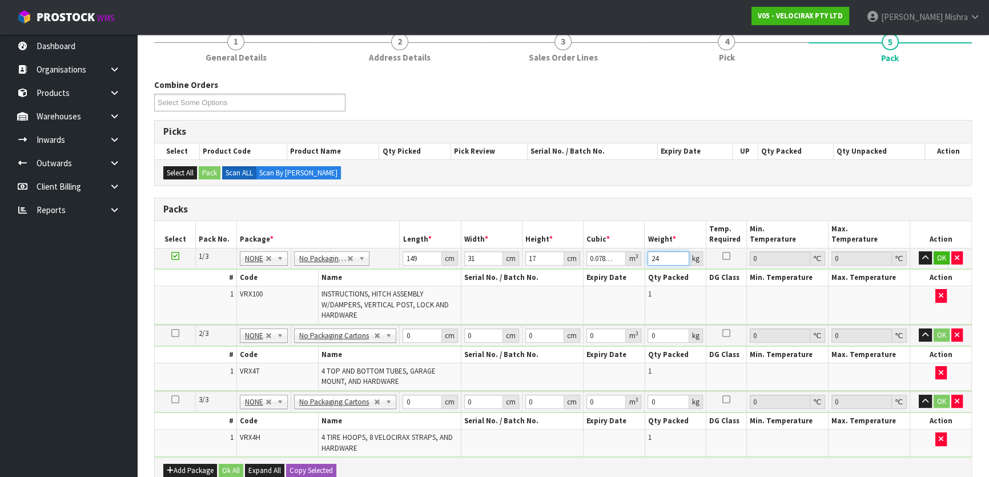
type input "24"
drag, startPoint x: 412, startPoint y: 331, endPoint x: 382, endPoint y: 339, distance: 30.8
click at [388, 337] on tr "2/3 NONE 007-001 007-002 007-004 007-009 007-013 007-014 007-015 007-017 007-01…" at bounding box center [563, 335] width 817 height 21
type input "12"
type input "16"
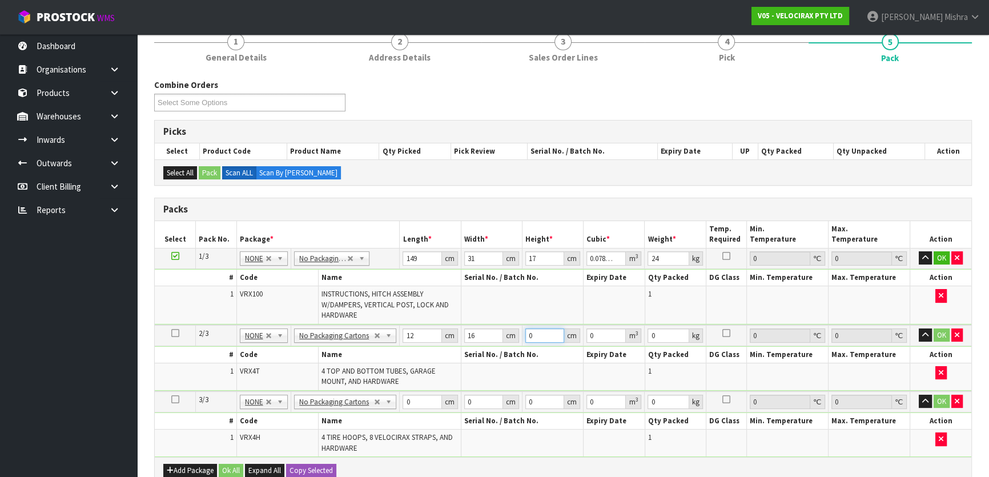
type input "1"
type input "0.000192"
type input "15"
type input "0.00288"
type input "15"
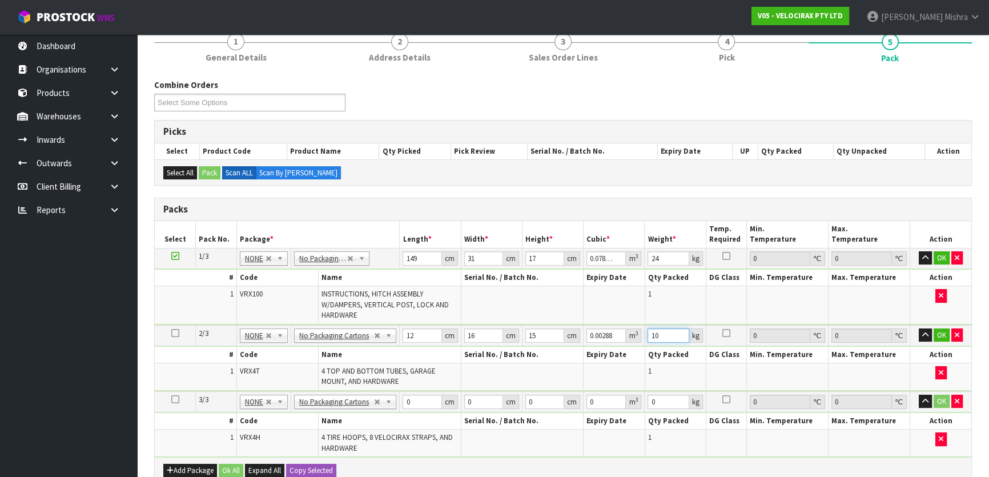
type input "10"
drag, startPoint x: 418, startPoint y: 400, endPoint x: 398, endPoint y: 401, distance: 20.0
click at [398, 401] on tr "3/3 NONE 007-001 007-002 007-004 007-009 007-013 007-014 007-015 007-017 007-01…" at bounding box center [563, 401] width 817 height 21
type input "69"
type input "33"
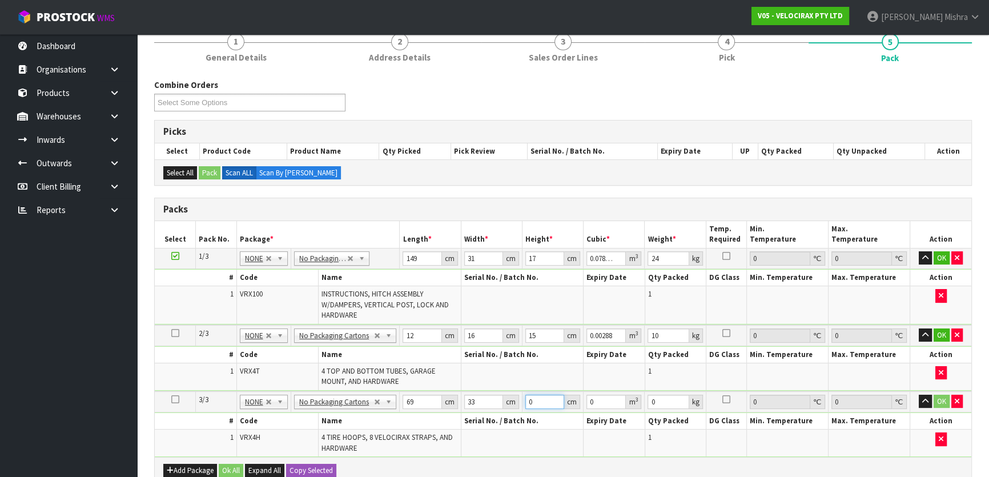
type input "2"
type input "0.004554"
type input "21"
type input "0.047817"
type input "21"
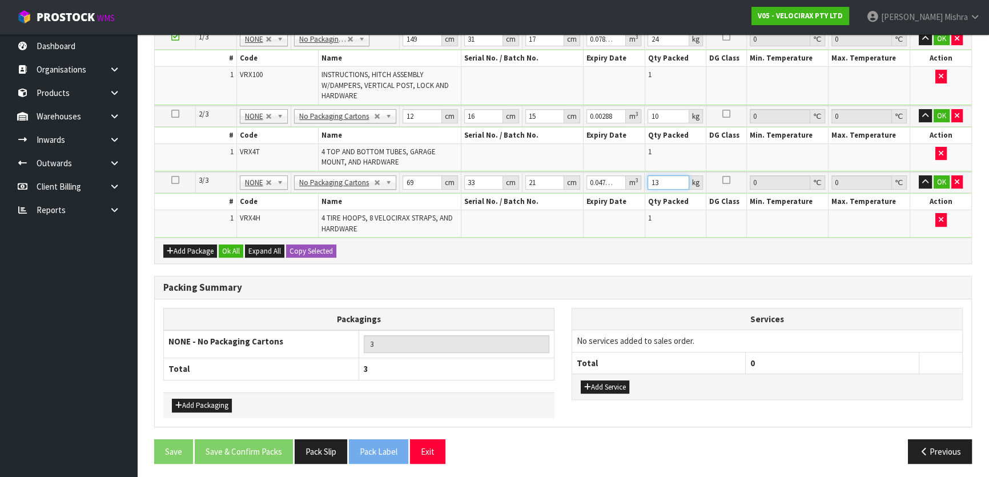
scroll to position [323, 0]
type input "13"
click at [227, 244] on button "Ok All" at bounding box center [231, 251] width 25 height 14
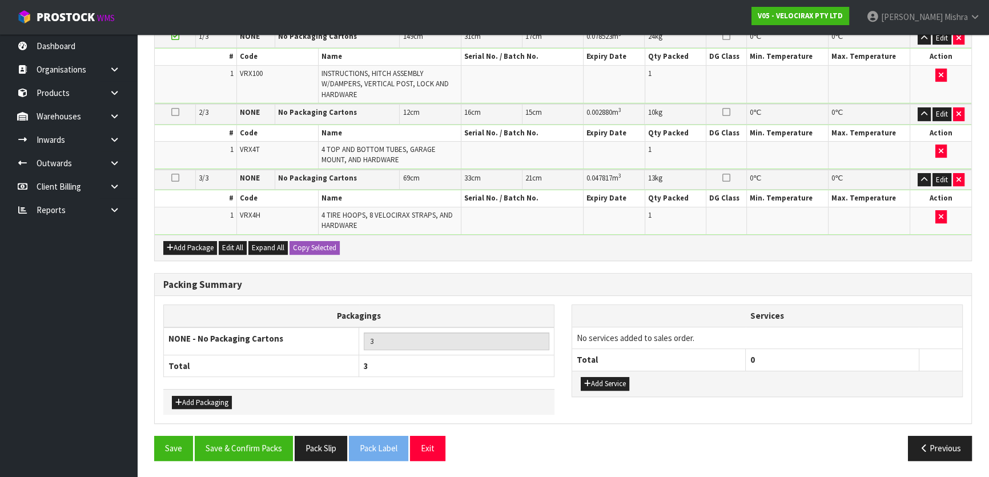
scroll to position [320, 0]
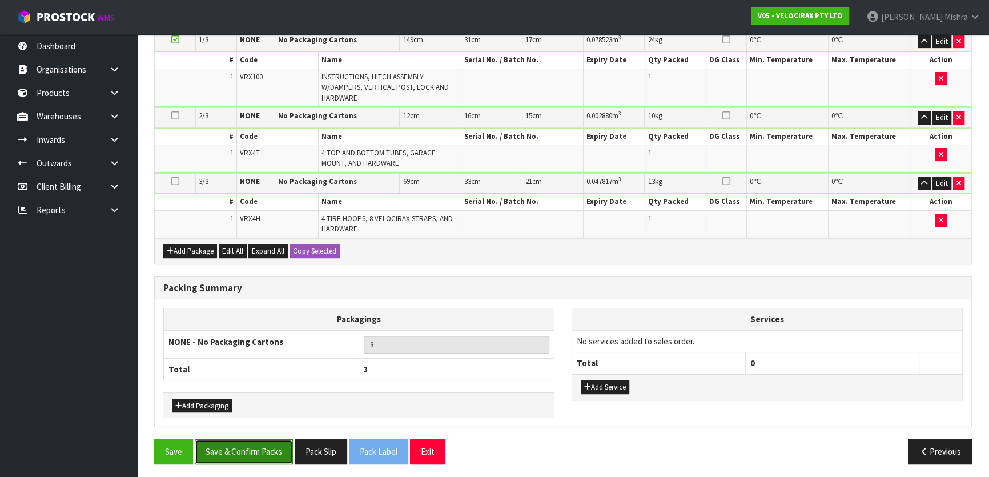
click at [234, 445] on button "Save & Confirm Packs" at bounding box center [244, 451] width 98 height 25
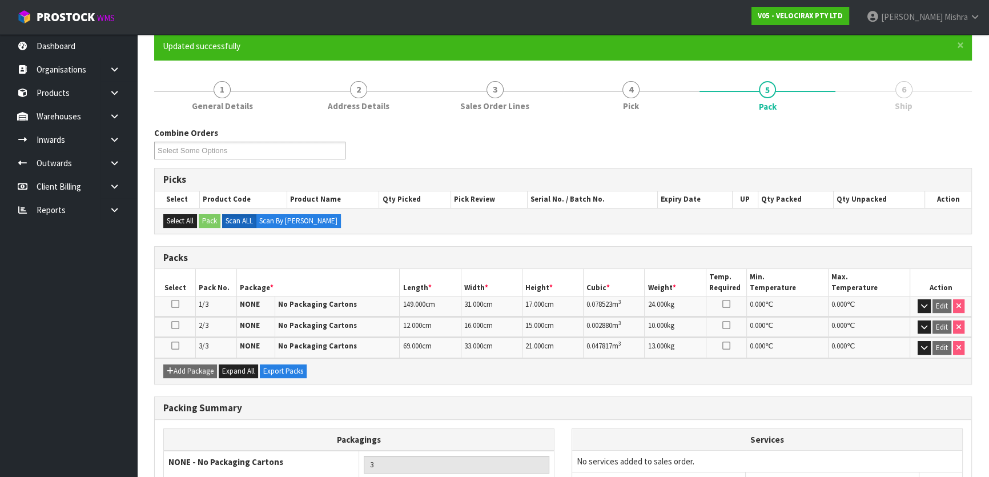
scroll to position [192, 0]
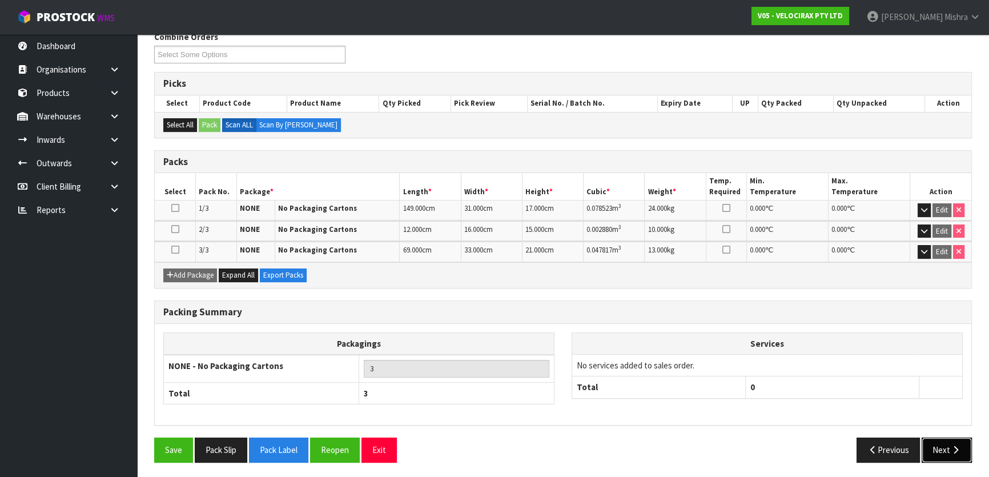
click at [925, 443] on button "Next" at bounding box center [947, 449] width 50 height 25
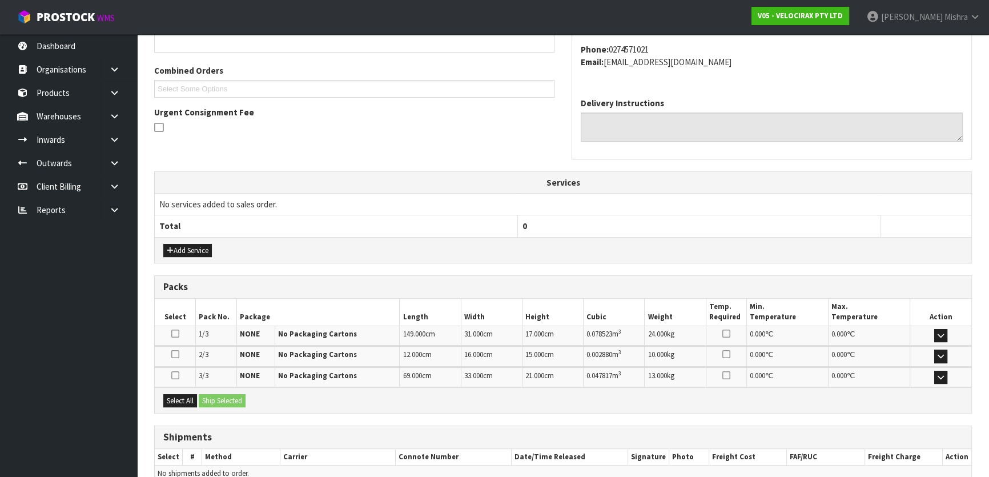
scroll to position [329, 0]
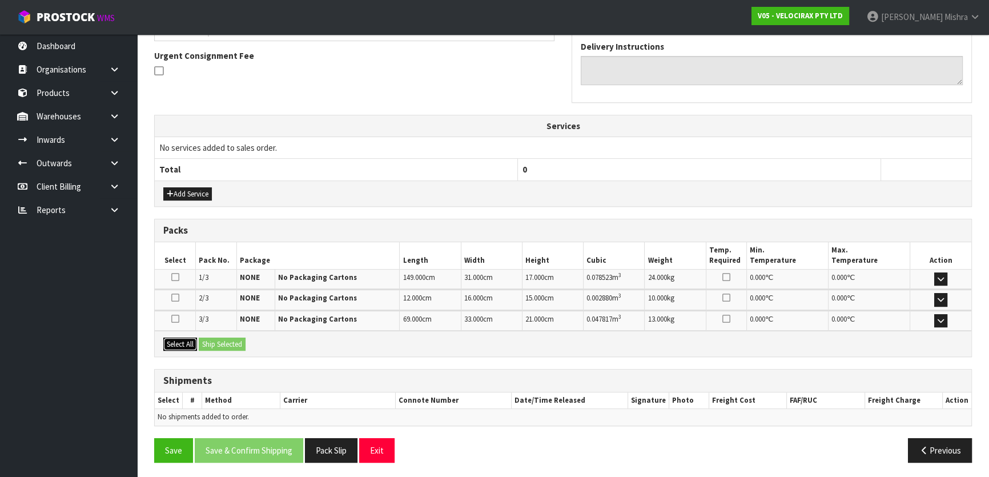
click at [188, 338] on button "Select All" at bounding box center [180, 345] width 34 height 14
click at [221, 344] on button "Ship Selected" at bounding box center [222, 345] width 47 height 14
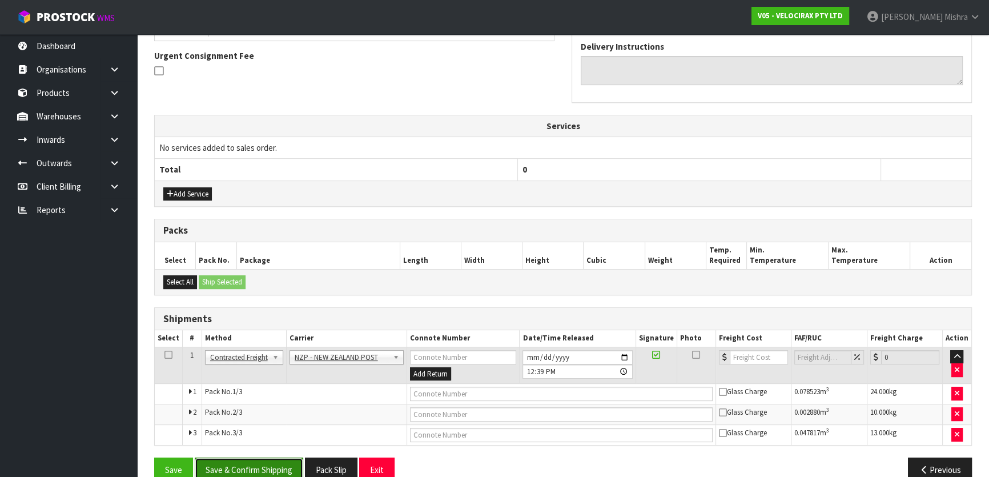
click at [257, 463] on button "Save & Confirm Shipping" at bounding box center [249, 469] width 109 height 25
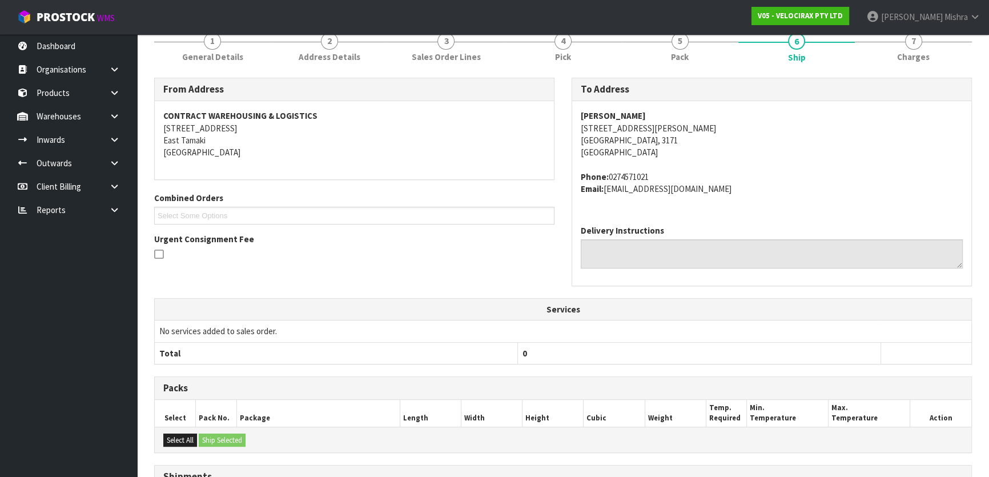
scroll to position [331, 0]
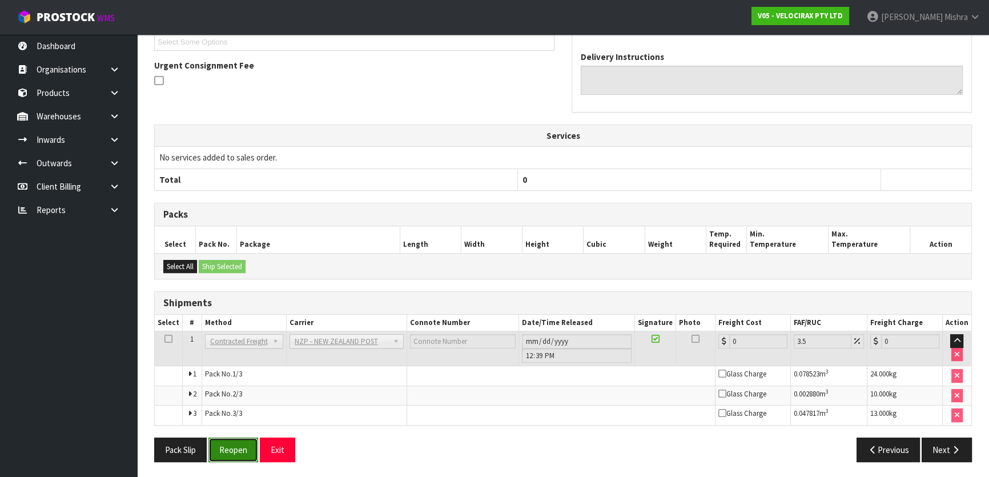
click at [227, 451] on button "Reopen" at bounding box center [233, 449] width 50 height 25
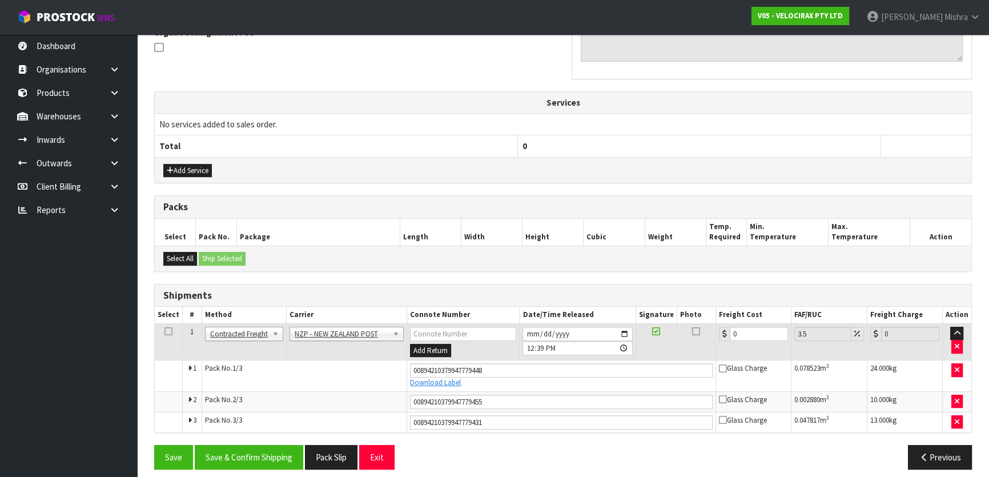
scroll to position [360, 0]
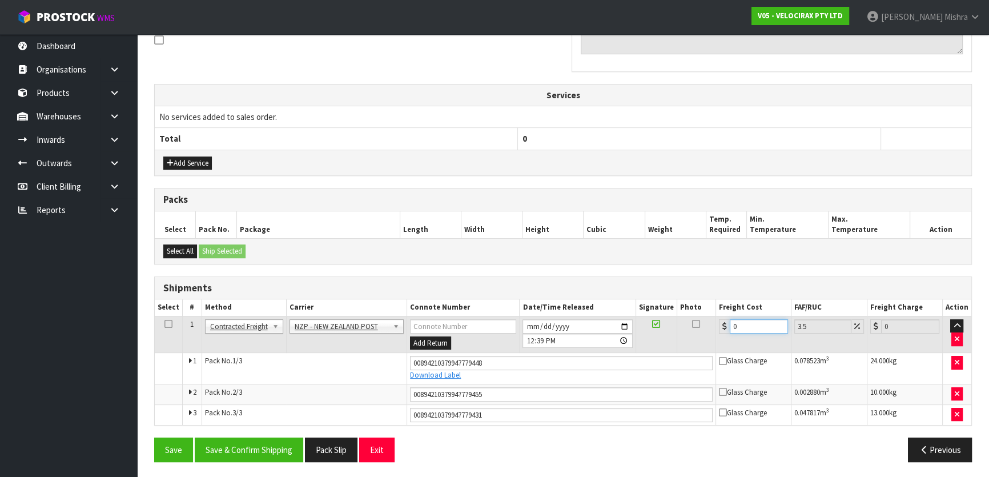
drag, startPoint x: 752, startPoint y: 324, endPoint x: 600, endPoint y: 338, distance: 152.5
click at [600, 338] on tr "1 Client Local Pickup Customer Local Pickup Company Freight Contracted Freight …" at bounding box center [563, 334] width 817 height 37
type input "5"
type input "5.17"
type input "52"
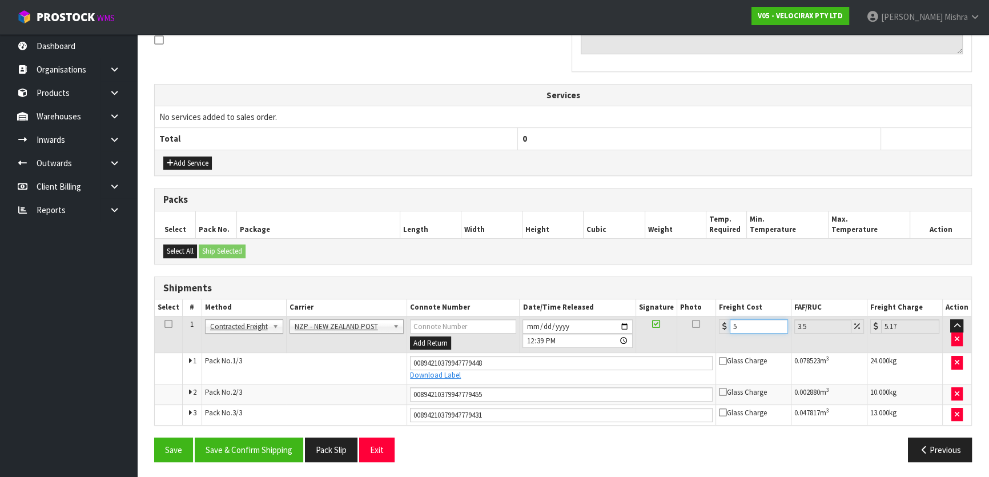
type input "53.82"
type input "52.9"
type input "54.75"
type input "52.94"
type input "54.79"
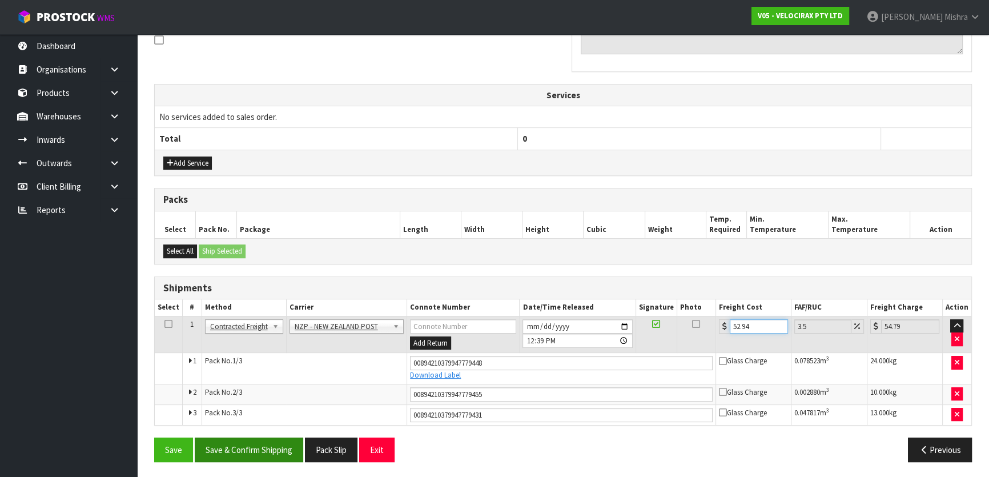
type input "52.94"
click at [252, 448] on button "Save & Confirm Shipping" at bounding box center [249, 449] width 109 height 25
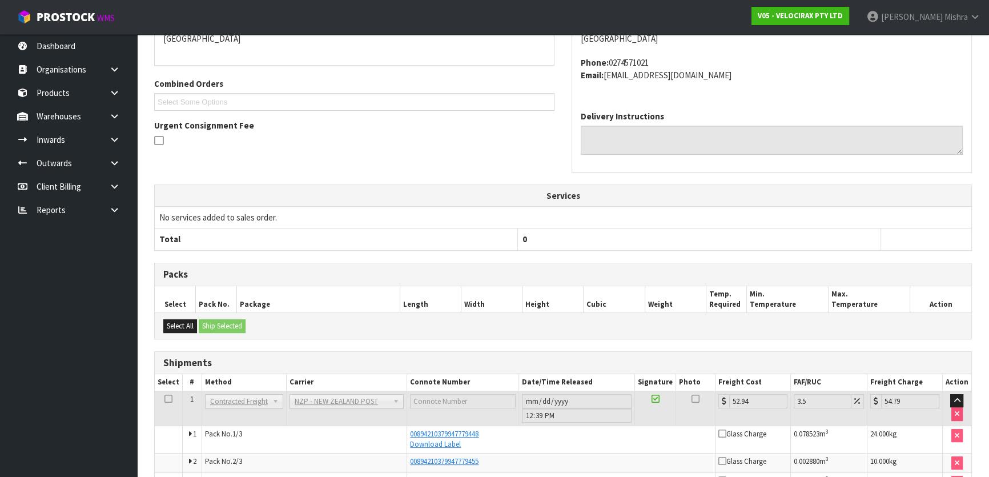
scroll to position [0, 0]
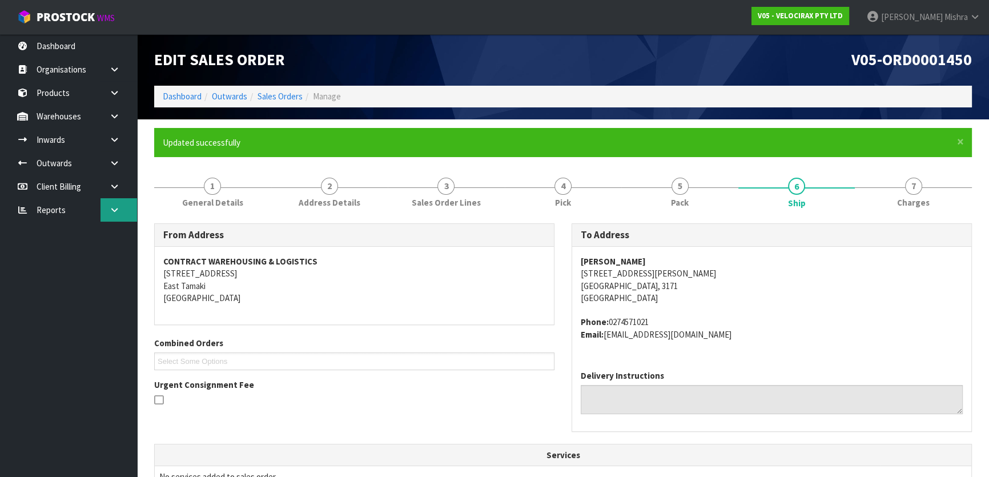
click at [110, 200] on link at bounding box center [119, 209] width 37 height 23
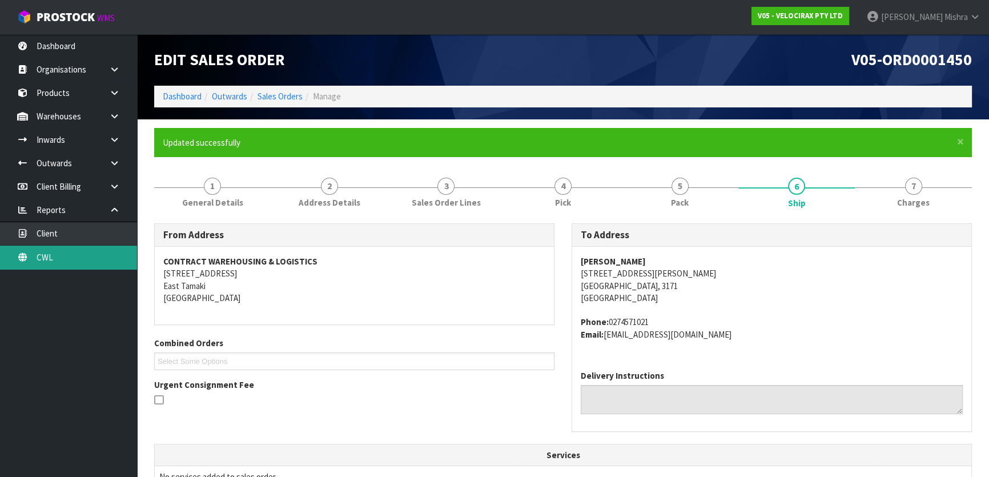
click at [91, 258] on link "CWL" at bounding box center [68, 257] width 137 height 23
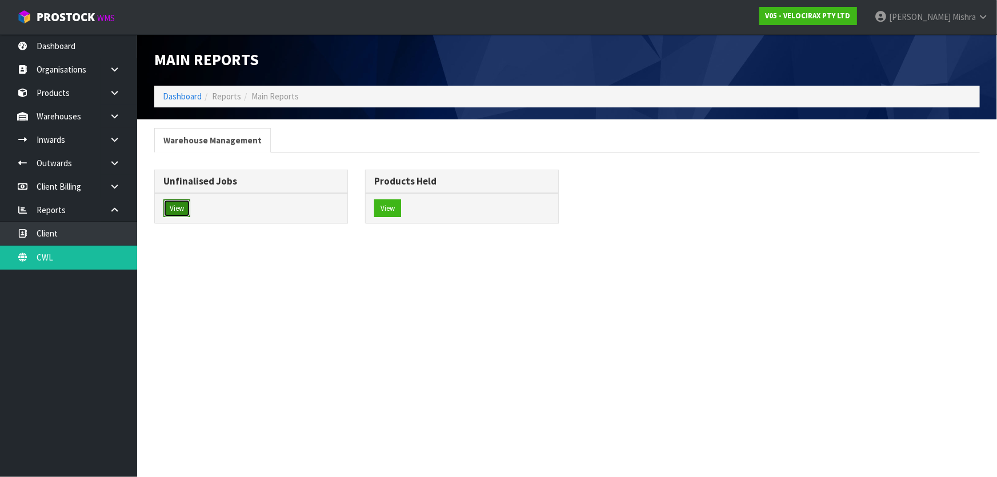
click at [174, 203] on button "View" at bounding box center [176, 208] width 27 height 18
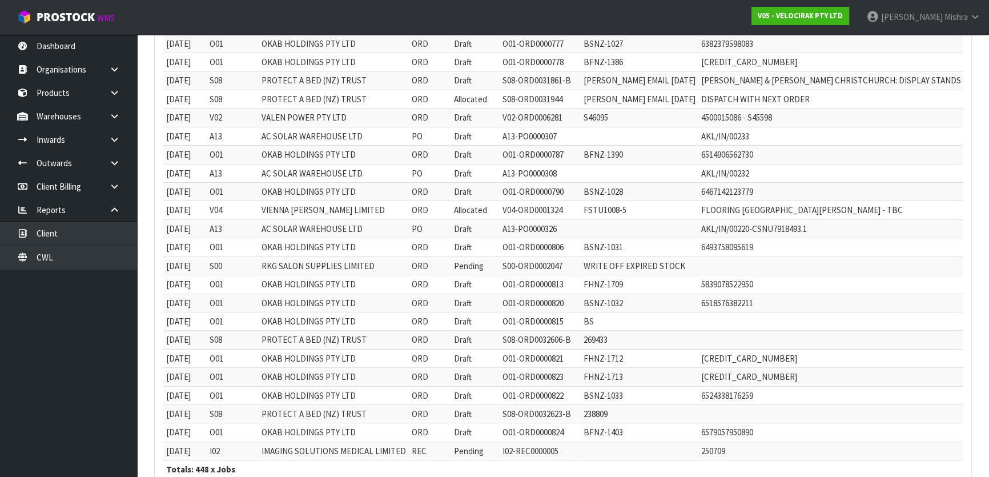
scroll to position [346, 0]
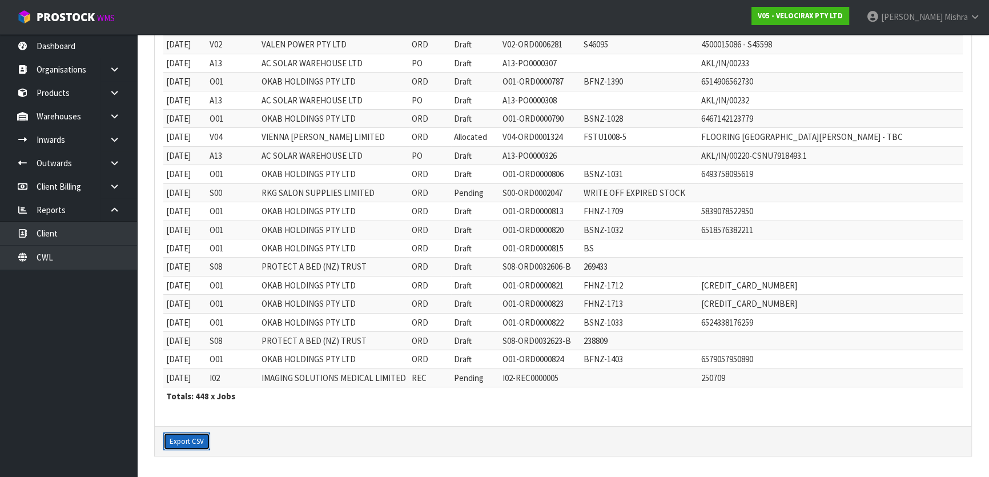
click at [202, 434] on button "Export CSV" at bounding box center [186, 441] width 47 height 18
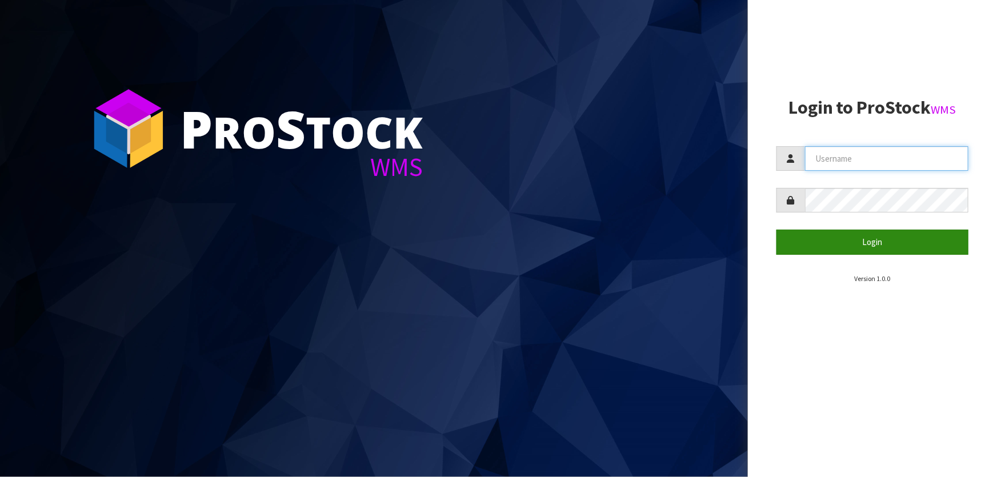
type input "[PERSON_NAME]"
click at [907, 243] on button "Login" at bounding box center [872, 242] width 192 height 25
